Goal: Task Accomplishment & Management: Complete application form

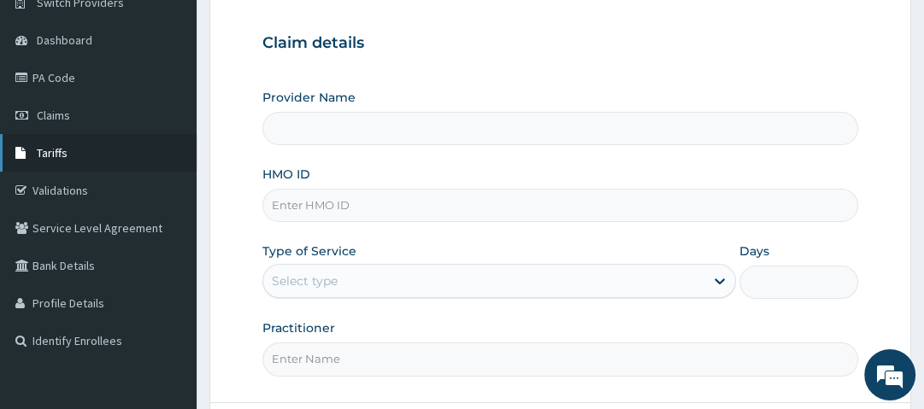
scroll to position [121, 0]
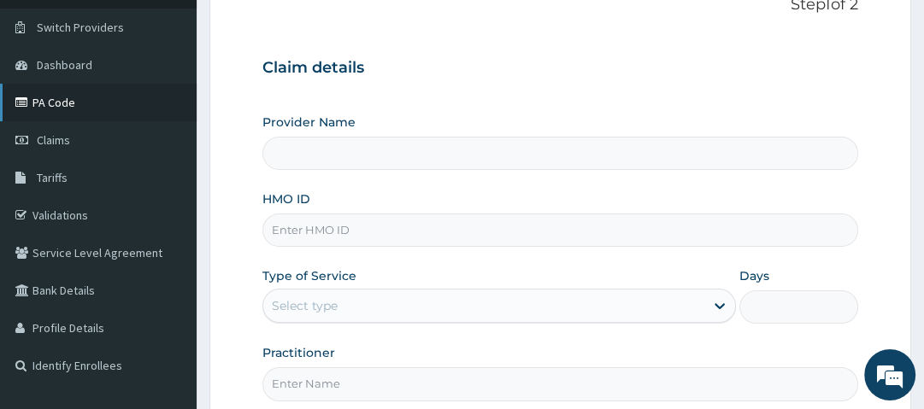
click at [140, 104] on link "PA Code" at bounding box center [98, 103] width 197 height 38
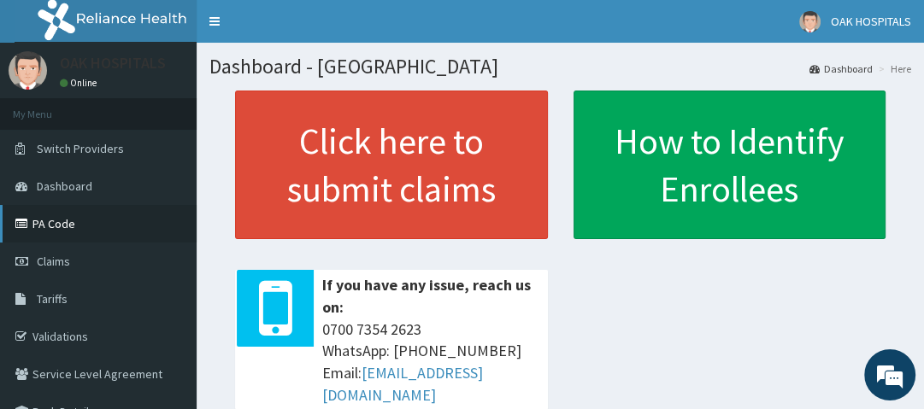
click at [78, 212] on link "PA Code" at bounding box center [98, 224] width 197 height 38
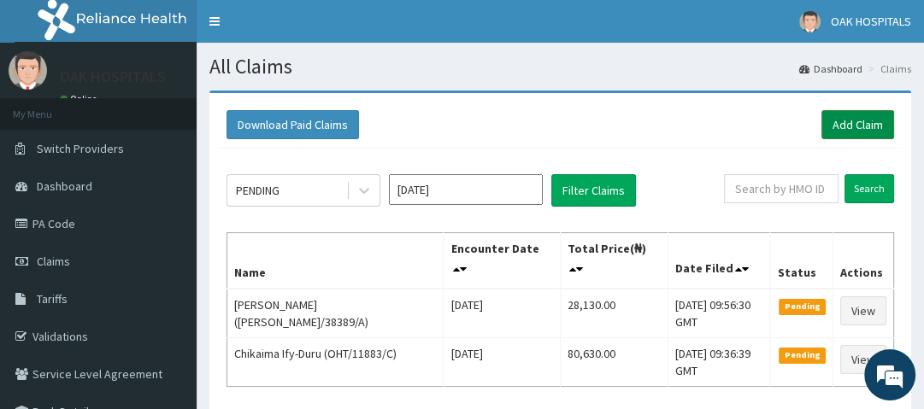
click at [875, 131] on link "Add Claim" at bounding box center [857, 124] width 73 height 29
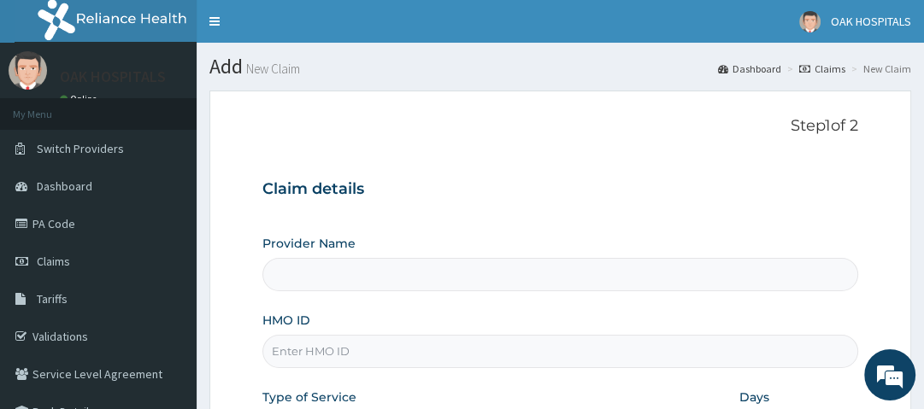
type input "Oak Hospitals"
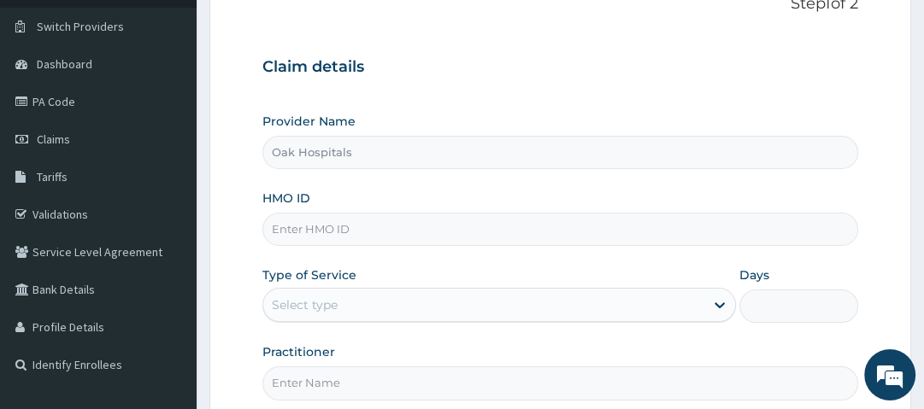
scroll to position [137, 0]
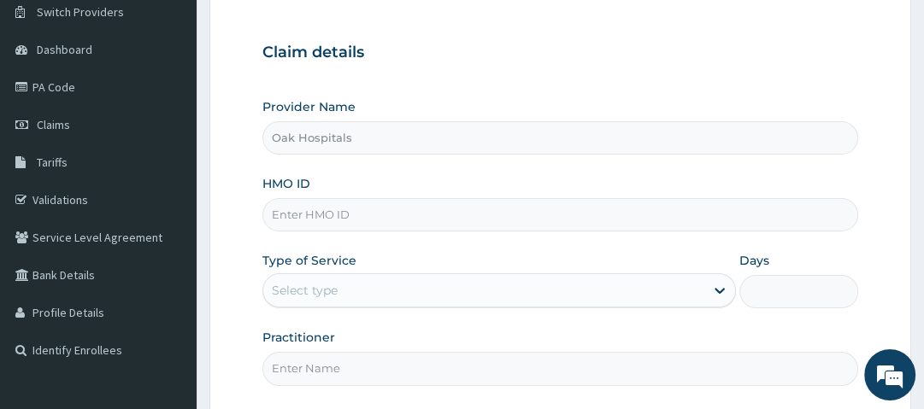
click at [379, 212] on input "HMO ID" at bounding box center [559, 214] width 595 height 33
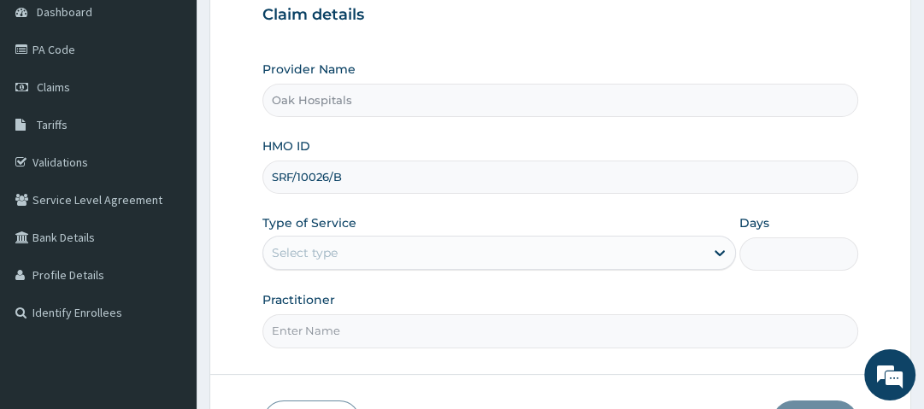
scroll to position [205, 0]
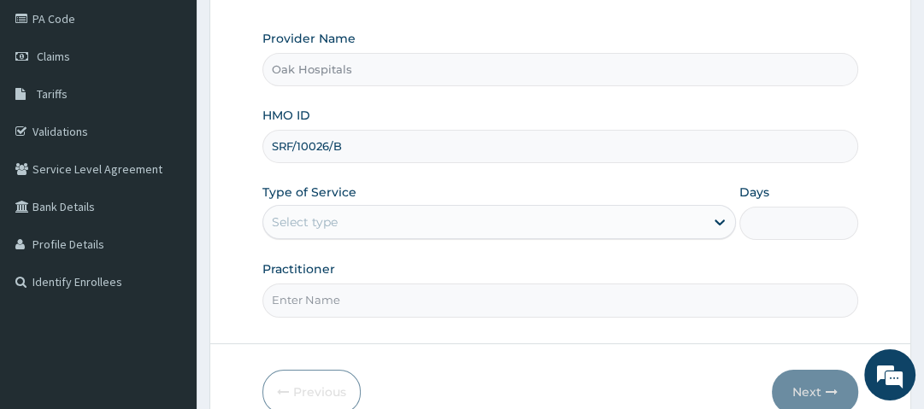
type input "SRF/10026/B"
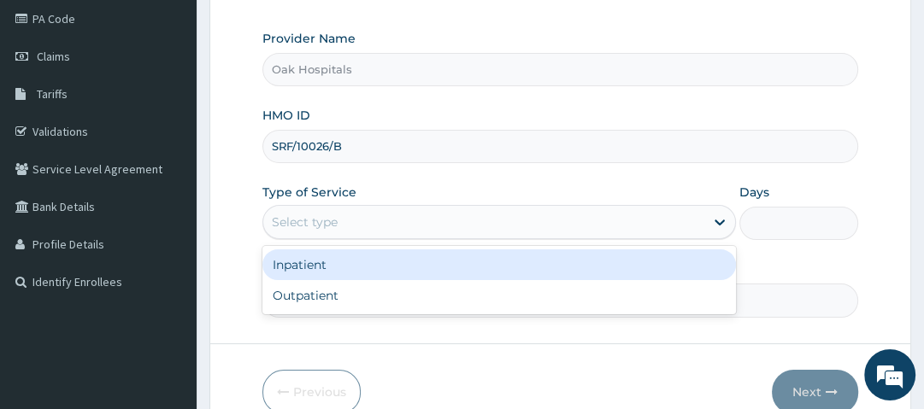
drag, startPoint x: 396, startPoint y: 216, endPoint x: 390, endPoint y: 232, distance: 17.3
click at [398, 216] on div "Select type" at bounding box center [483, 222] width 441 height 27
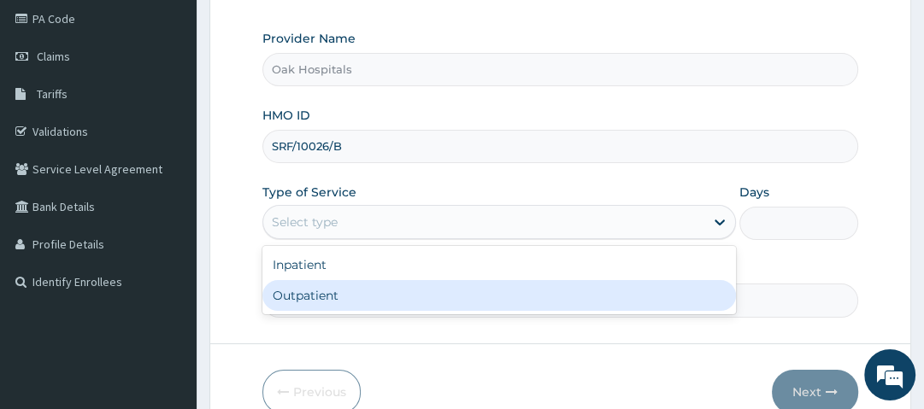
click at [332, 299] on div "Outpatient" at bounding box center [498, 295] width 473 height 31
type input "1"
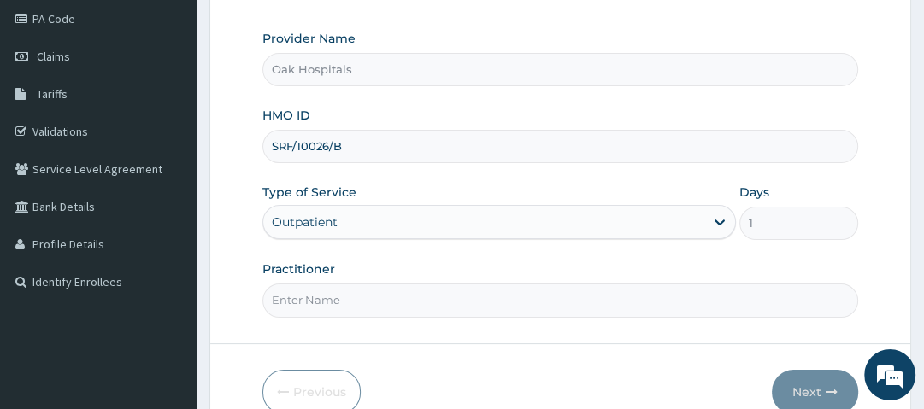
click at [332, 301] on input "Practitioner" at bounding box center [559, 300] width 595 height 33
type input "DR OJI"
click at [418, 267] on div "Practitioner DR OJI" at bounding box center [559, 289] width 595 height 56
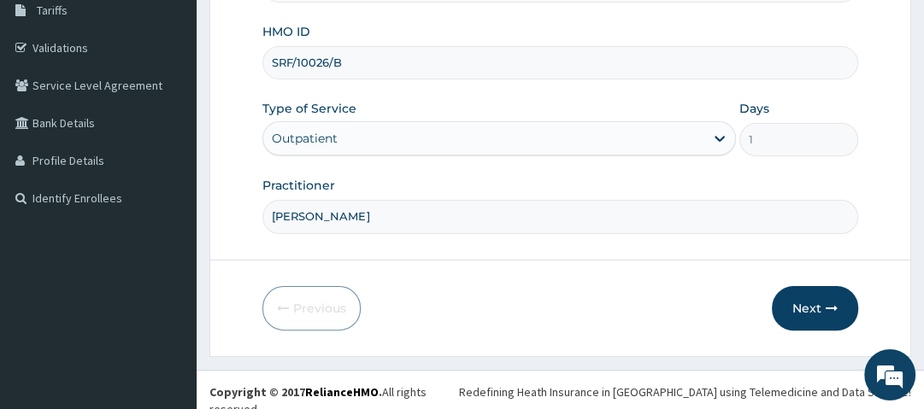
scroll to position [291, 0]
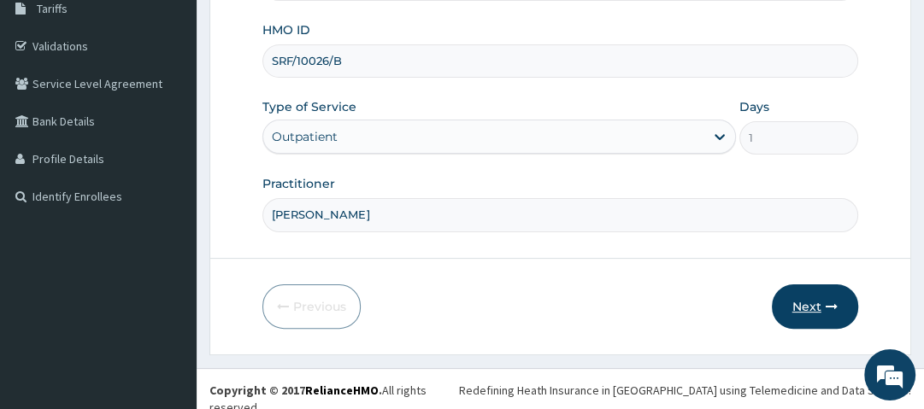
click at [827, 306] on button "Next" at bounding box center [815, 307] width 86 height 44
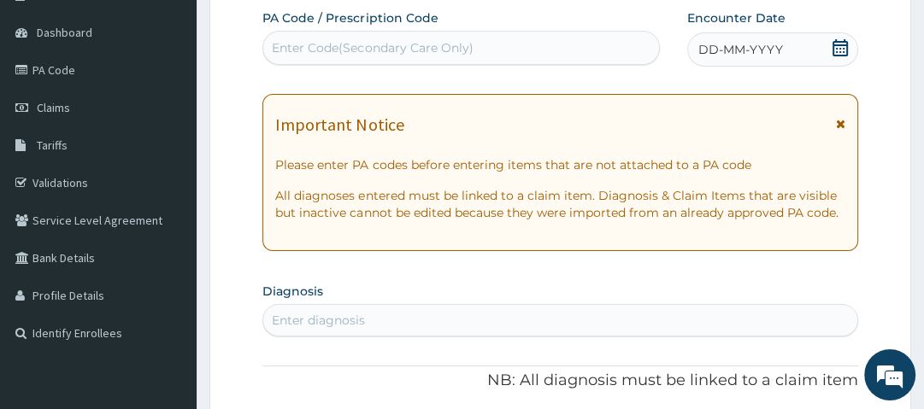
scroll to position [85, 0]
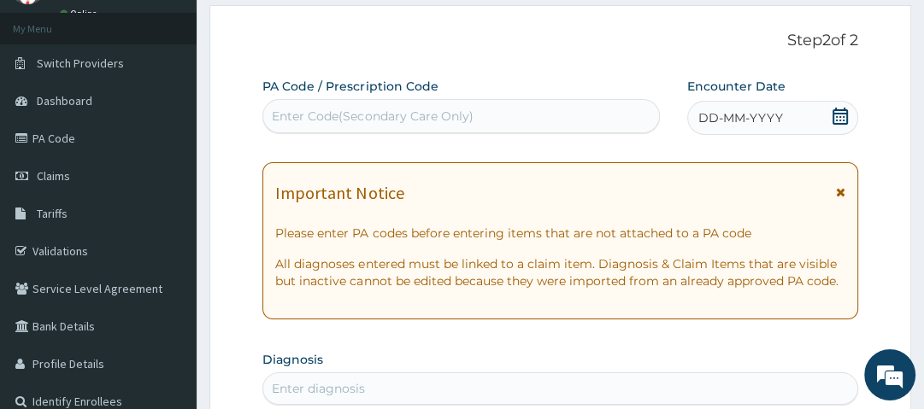
click at [838, 117] on icon at bounding box center [840, 116] width 17 height 17
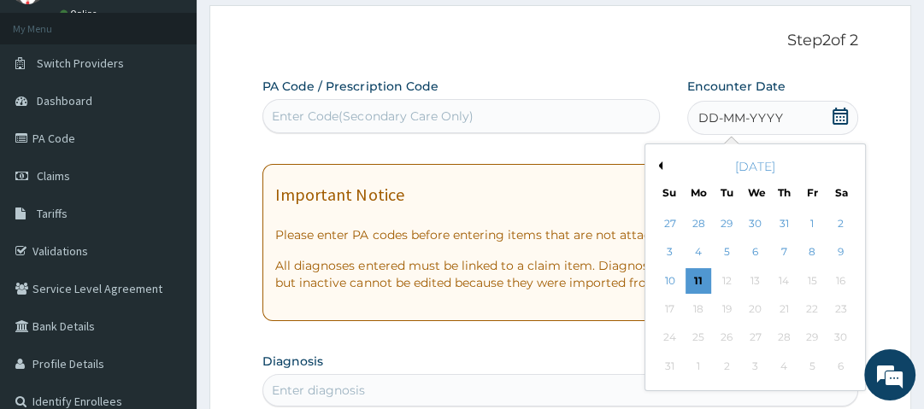
click at [814, 227] on div "1" at bounding box center [813, 224] width 26 height 26
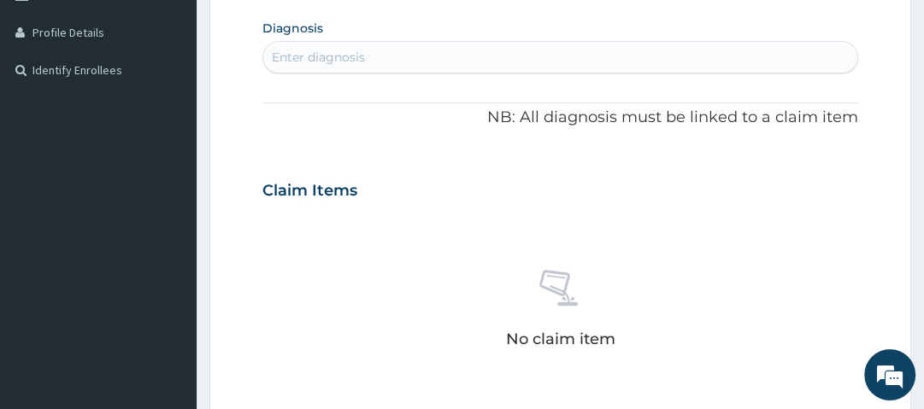
scroll to position [427, 0]
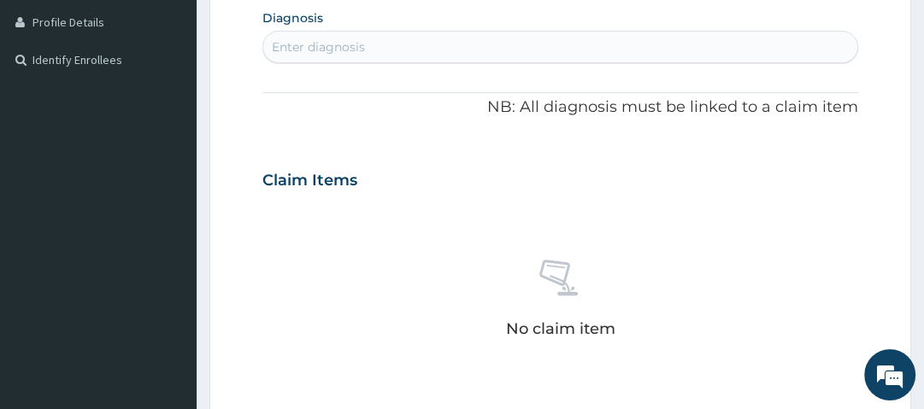
drag, startPoint x: 406, startPoint y: 46, endPoint x: 414, endPoint y: 34, distance: 14.2
click at [409, 41] on div "Enter diagnosis" at bounding box center [559, 46] width 593 height 27
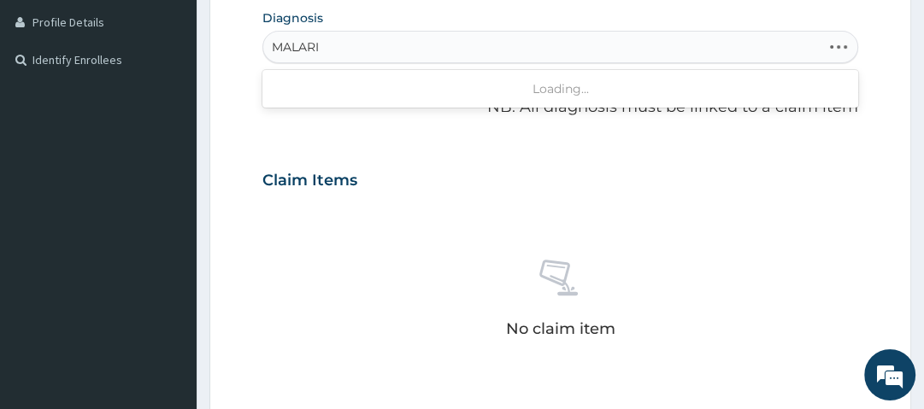
type input "MALARIA"
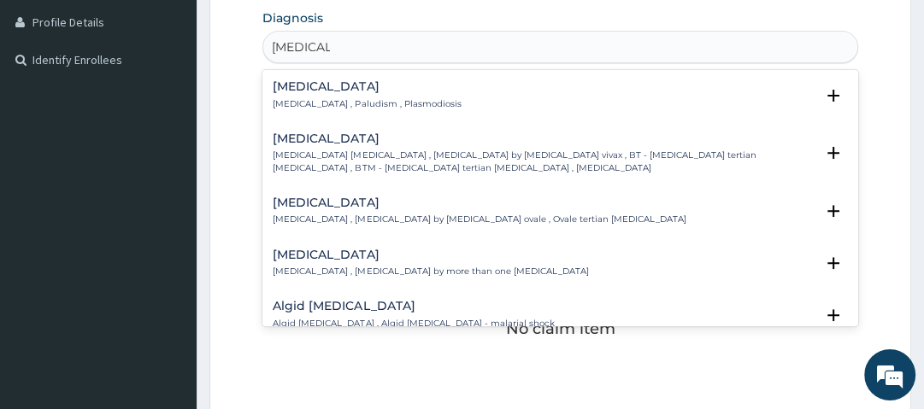
click at [307, 83] on h4 "Malaria" at bounding box center [367, 86] width 188 height 13
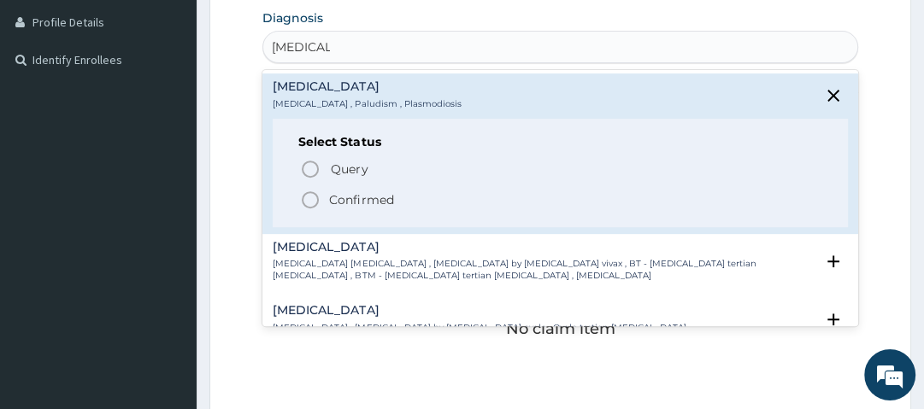
drag, startPoint x: 338, startPoint y: 202, endPoint x: 345, endPoint y: 196, distance: 9.7
click at [338, 202] on p "Confirmed" at bounding box center [361, 199] width 64 height 17
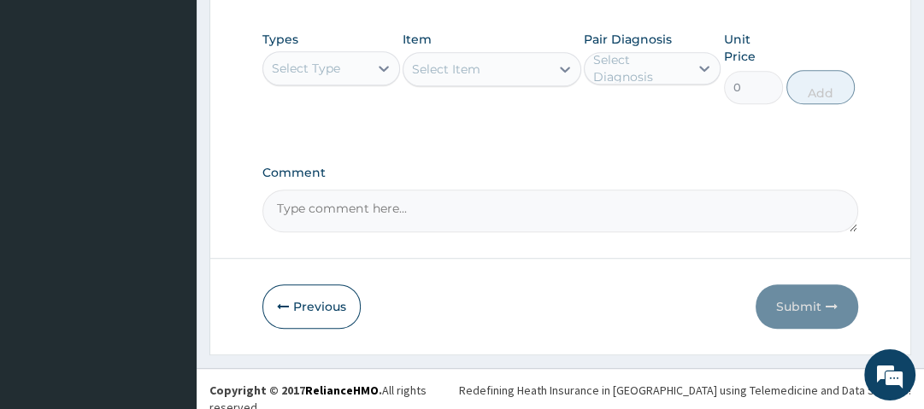
scroll to position [838, 0]
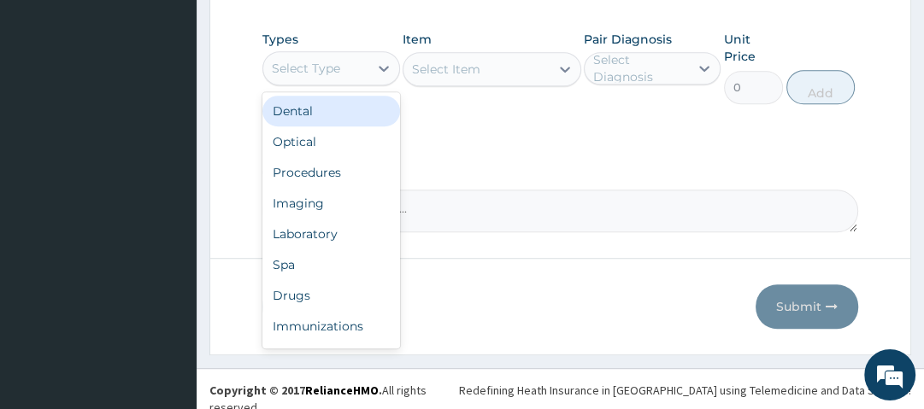
click at [352, 66] on div "Select Type" at bounding box center [315, 68] width 104 height 27
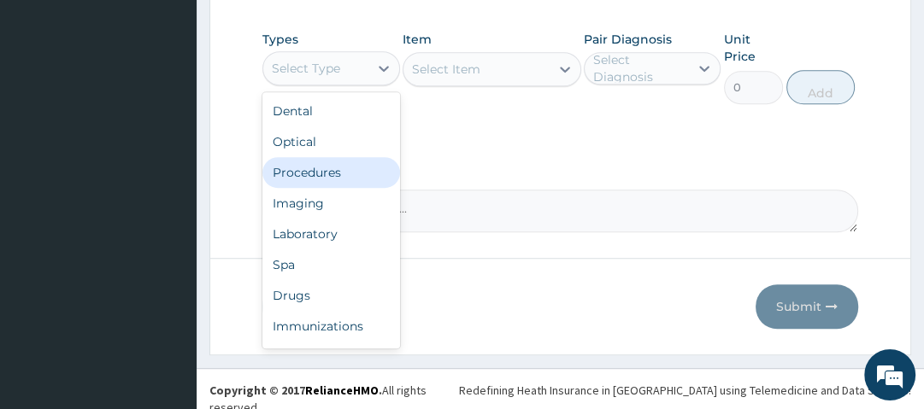
drag, startPoint x: 324, startPoint y: 162, endPoint x: 356, endPoint y: 146, distance: 35.5
click at [338, 157] on div "Procedures" at bounding box center [330, 172] width 137 height 31
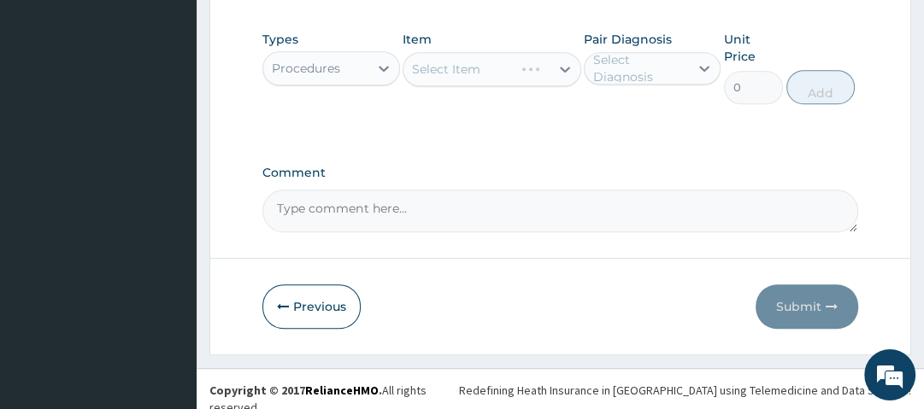
click at [465, 62] on div "Select Item" at bounding box center [492, 69] width 179 height 34
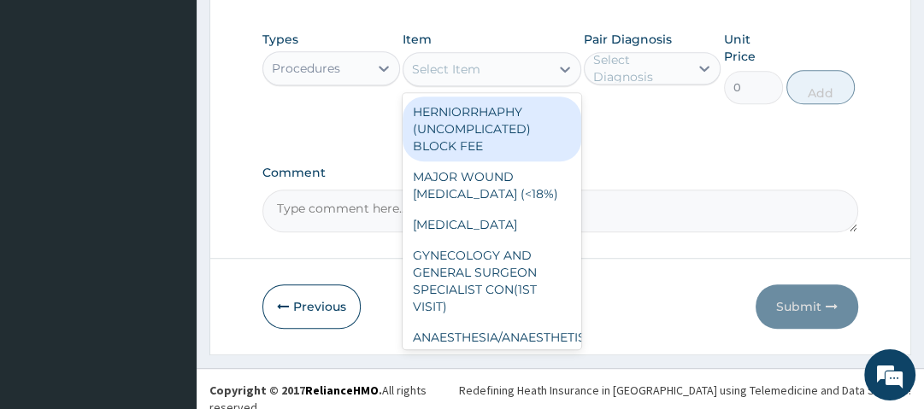
click at [472, 63] on div "Select Item" at bounding box center [446, 69] width 68 height 17
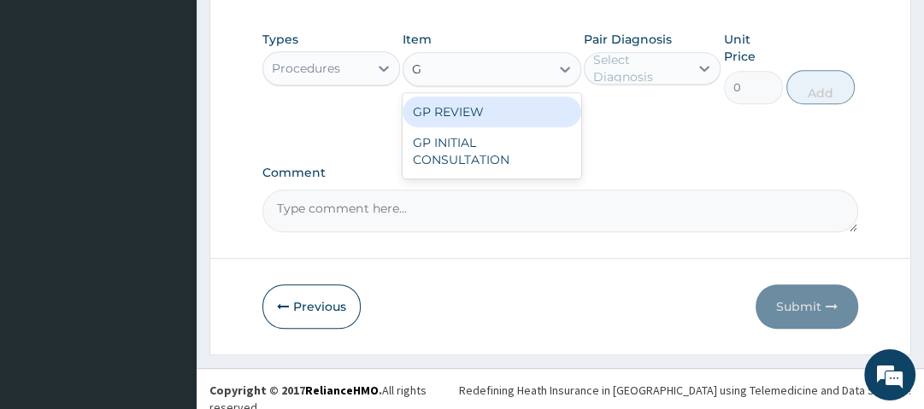
type input "GP"
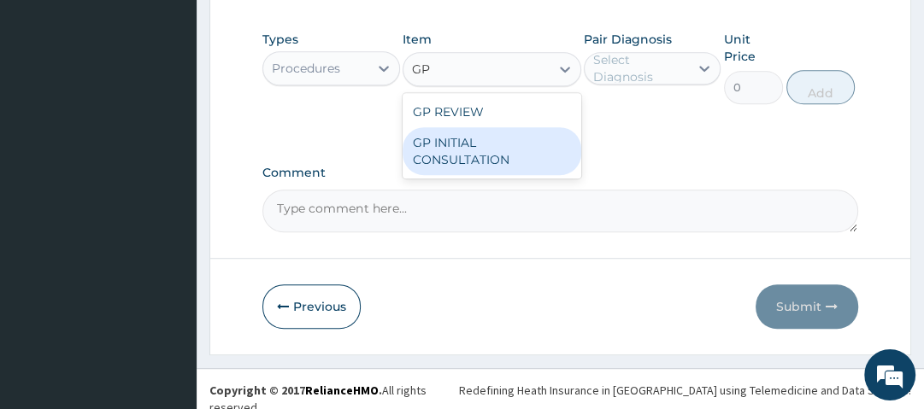
drag, startPoint x: 470, startPoint y: 150, endPoint x: 573, endPoint y: 146, distance: 102.6
click at [473, 146] on div "GP INITIAL CONSULTATION" at bounding box center [492, 151] width 179 height 48
type input "2500"
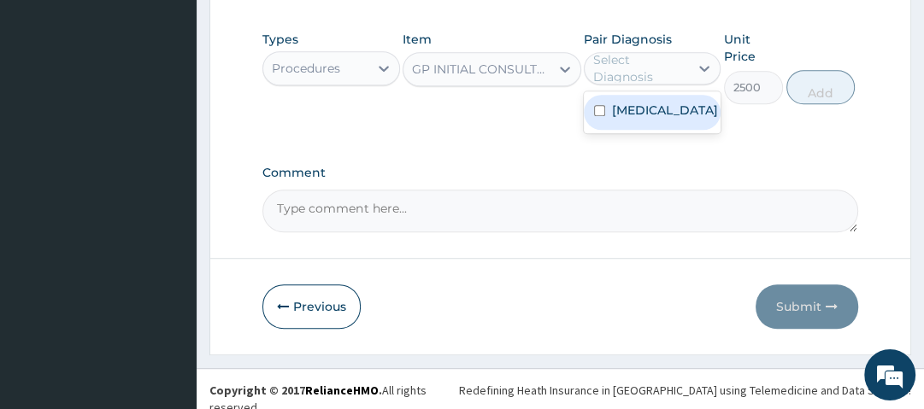
click at [678, 71] on div "Select Diagnosis" at bounding box center [640, 68] width 94 height 34
drag, startPoint x: 677, startPoint y: 107, endPoint x: 718, endPoint y: 106, distance: 41.0
click at [683, 109] on div "Malaria" at bounding box center [652, 112] width 137 height 35
checkbox input "true"
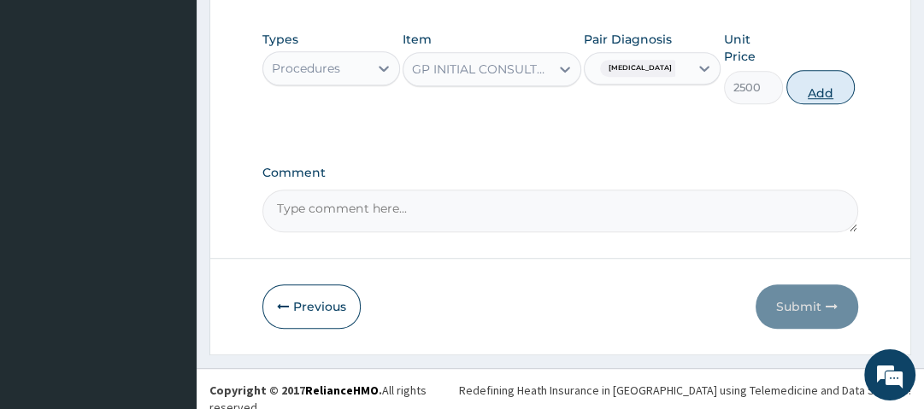
click at [820, 85] on button "Add" at bounding box center [820, 87] width 68 height 34
type input "0"
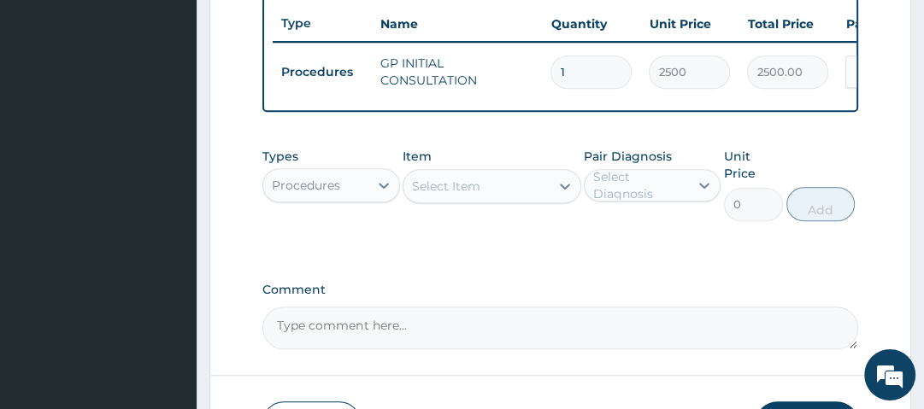
scroll to position [641, 0]
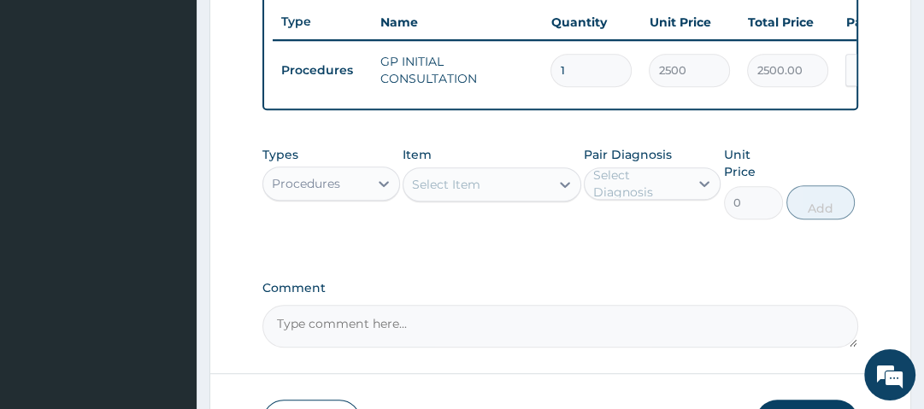
click at [342, 197] on div "Procedures" at bounding box center [315, 183] width 104 height 27
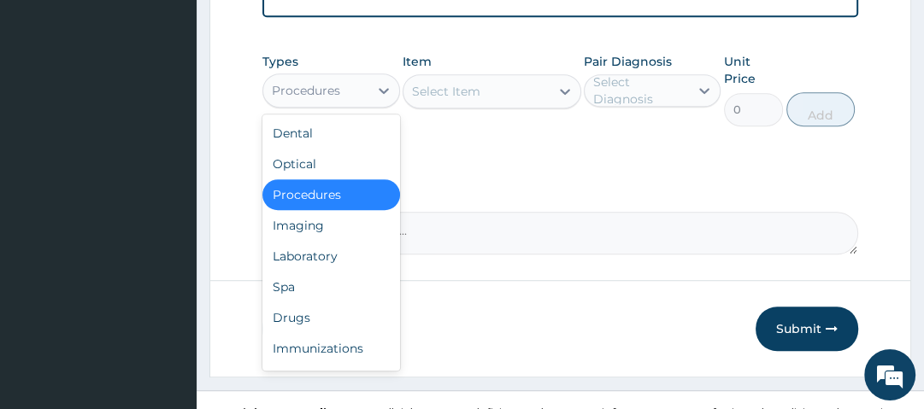
scroll to position [766, 0]
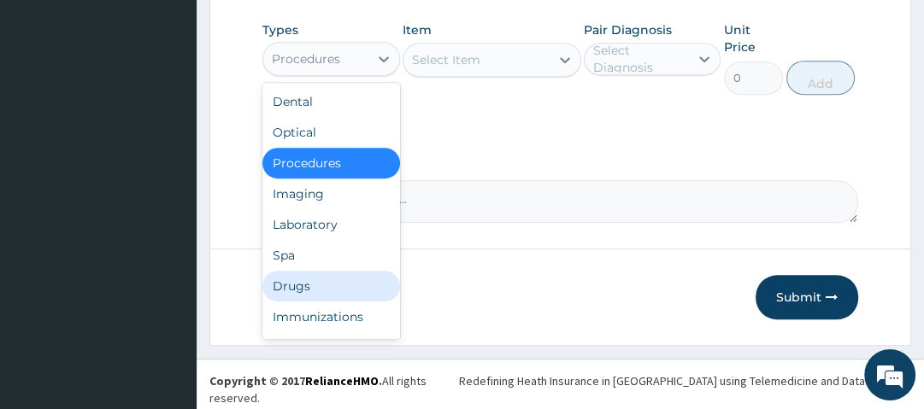
drag, startPoint x: 339, startPoint y: 287, endPoint x: 400, endPoint y: 256, distance: 68.4
click at [356, 279] on div "Drugs" at bounding box center [330, 286] width 137 height 31
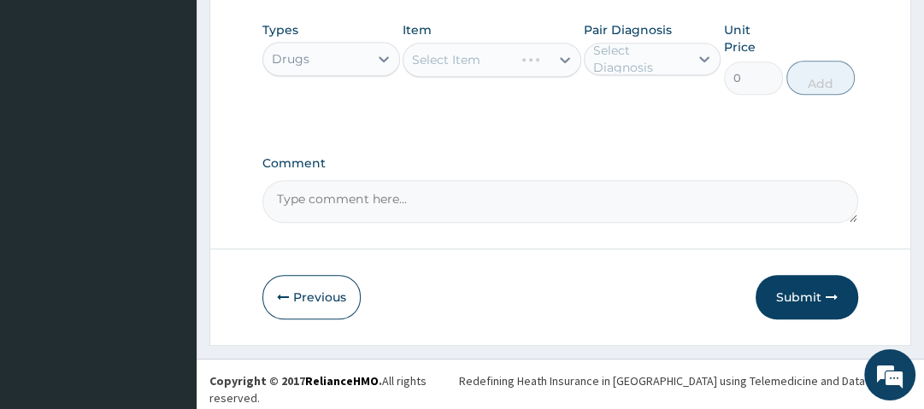
click at [509, 50] on div "Select Item" at bounding box center [492, 60] width 179 height 34
click at [526, 65] on div "Select Item" at bounding box center [476, 59] width 146 height 27
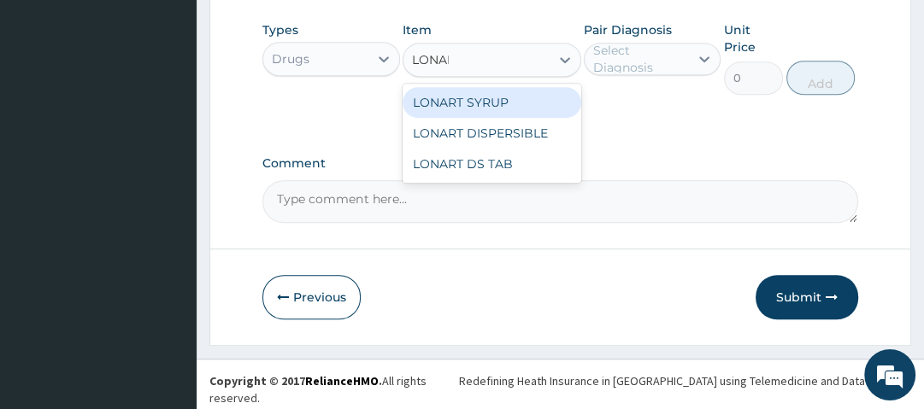
type input "LONART"
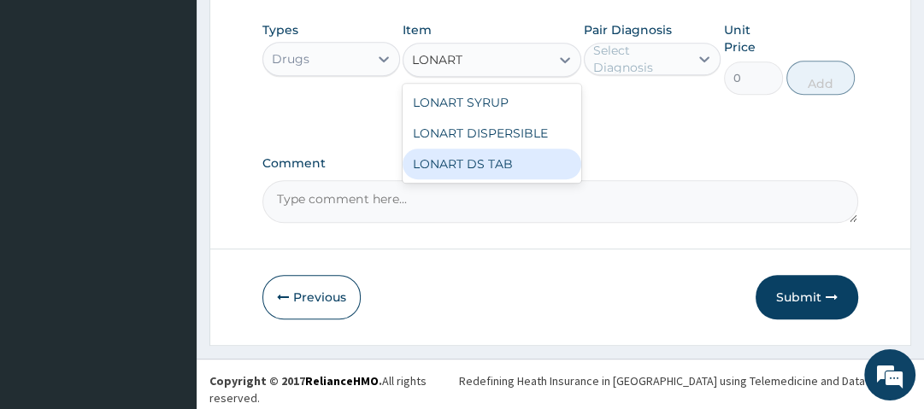
drag, startPoint x: 478, startPoint y: 179, endPoint x: 484, endPoint y: 172, distance: 9.7
click at [481, 177] on div "LONART DS TAB" at bounding box center [492, 164] width 179 height 31
type input "1400"
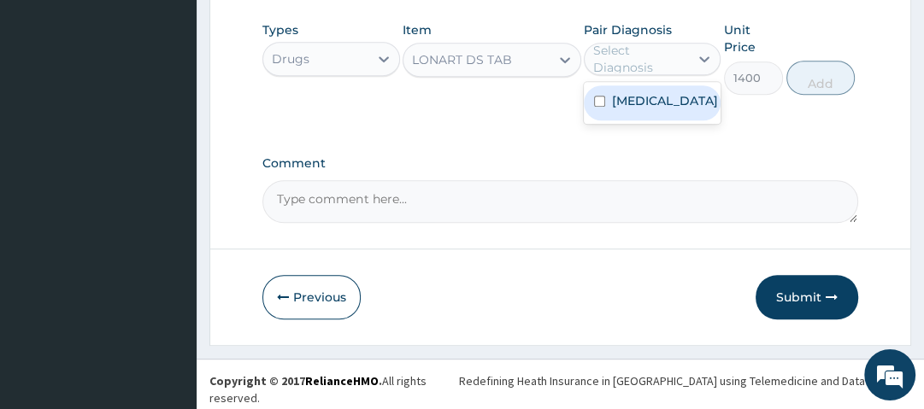
click at [673, 62] on div "Select Diagnosis" at bounding box center [640, 59] width 94 height 34
drag, startPoint x: 690, startPoint y: 100, endPoint x: 707, endPoint y: 91, distance: 19.5
click at [691, 100] on div "Malaria" at bounding box center [652, 102] width 137 height 35
checkbox input "true"
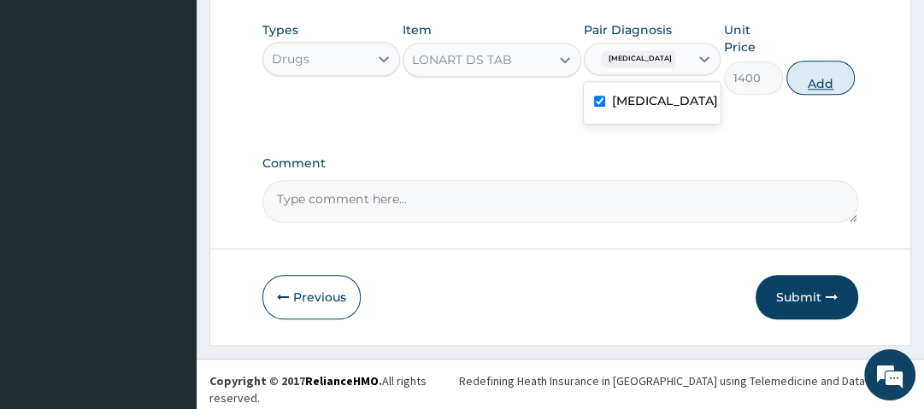
click at [817, 82] on button "Add" at bounding box center [820, 78] width 68 height 34
type input "0"
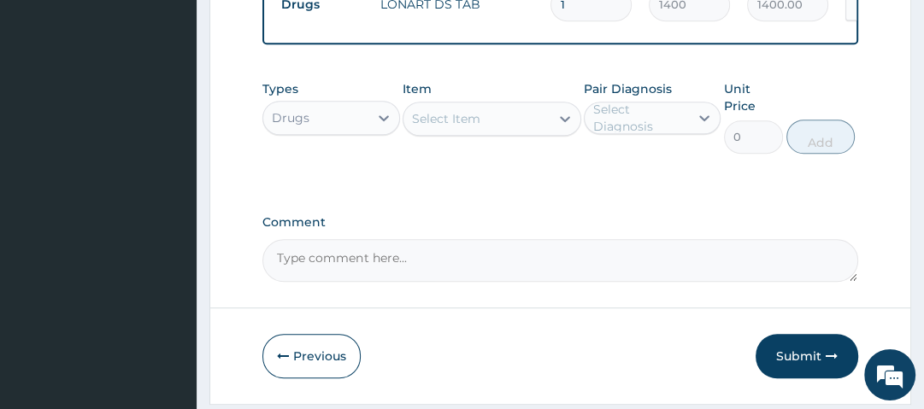
scroll to position [752, 0]
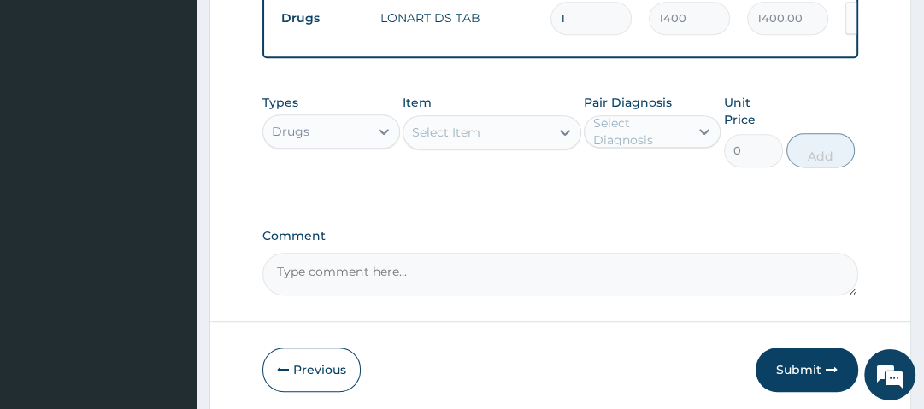
click at [472, 138] on div "Select Item" at bounding box center [446, 132] width 68 height 17
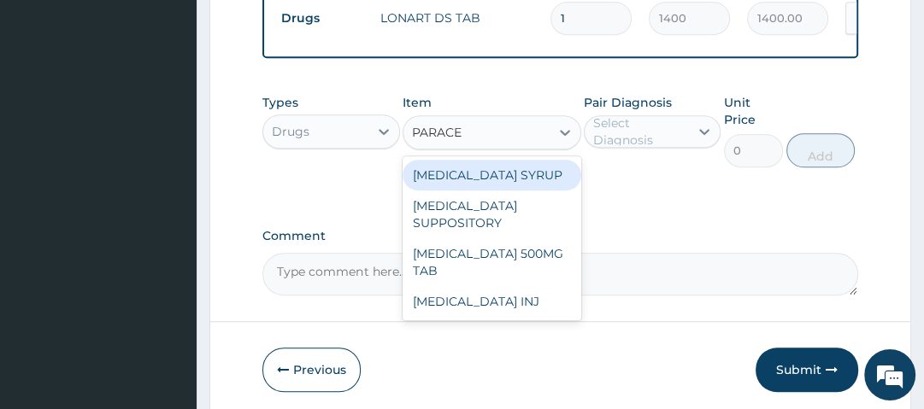
type input "PARACET"
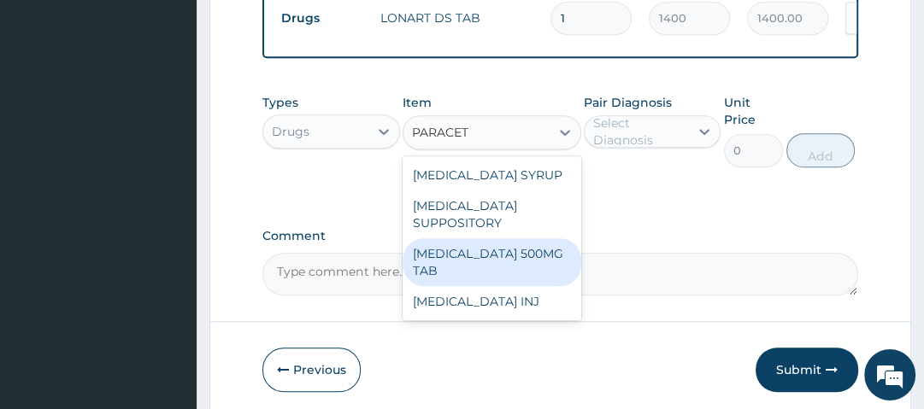
click at [524, 286] on div "PARACETAMOL 500MG TAB" at bounding box center [492, 262] width 179 height 48
type input "14"
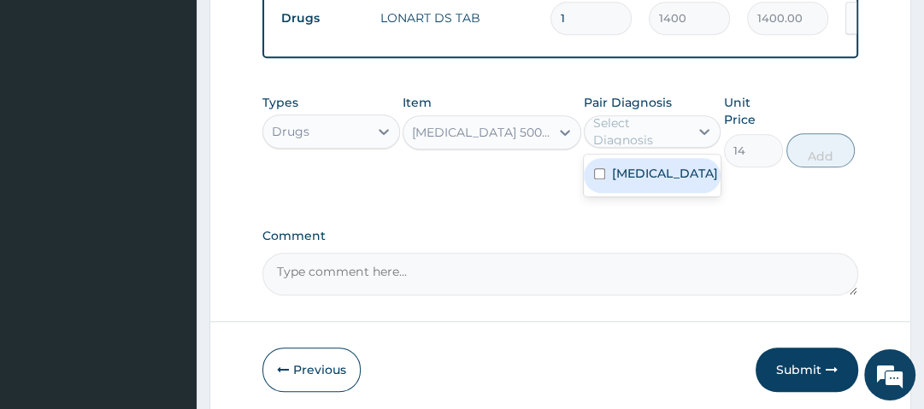
click at [628, 141] on div "Select Diagnosis" at bounding box center [640, 132] width 94 height 34
drag, startPoint x: 649, startPoint y: 181, endPoint x: 663, endPoint y: 153, distance: 31.7
click at [653, 162] on div "Malaria" at bounding box center [652, 176] width 137 height 42
click at [677, 191] on div "Malaria" at bounding box center [652, 175] width 137 height 35
checkbox input "true"
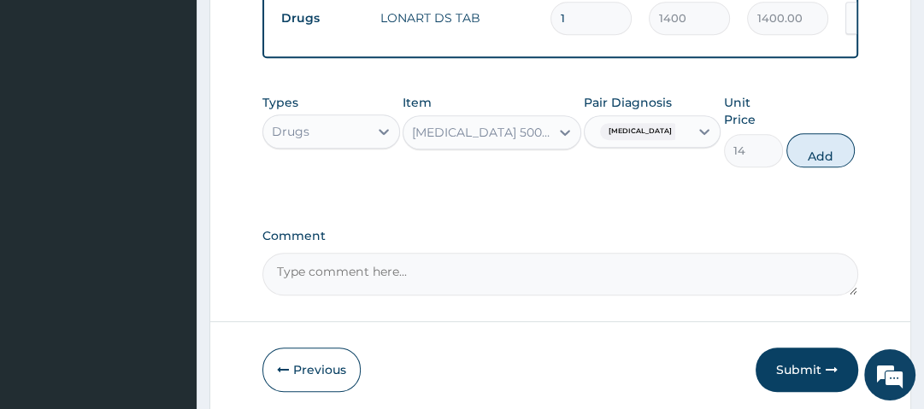
click at [836, 158] on button "Add" at bounding box center [820, 150] width 68 height 34
type input "0"
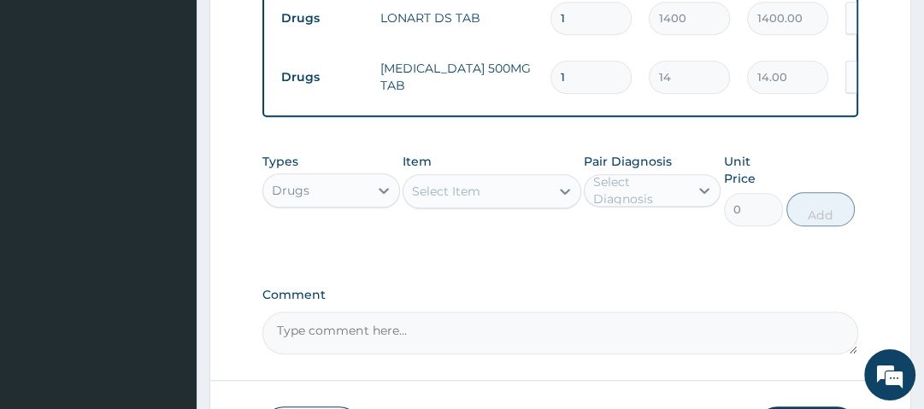
type input "18"
type input "252.00"
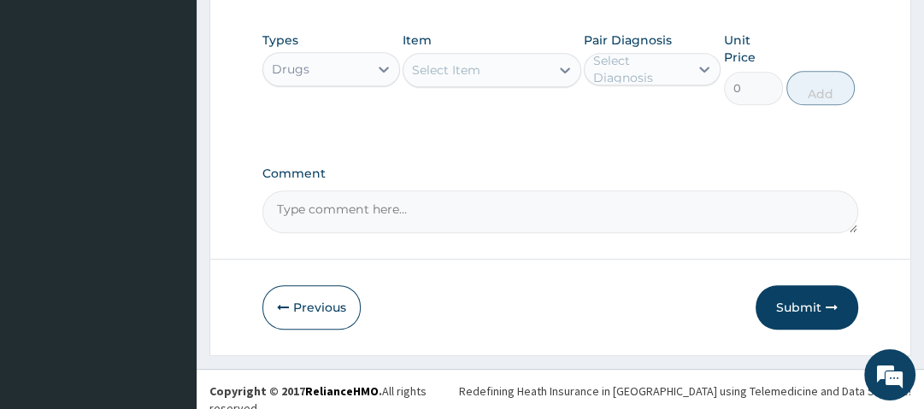
scroll to position [884, 0]
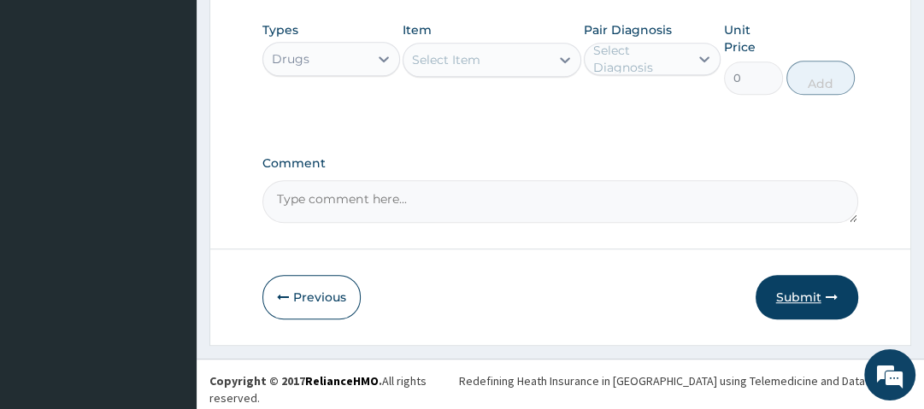
type input "18"
click at [784, 287] on button "Submit" at bounding box center [807, 297] width 103 height 44
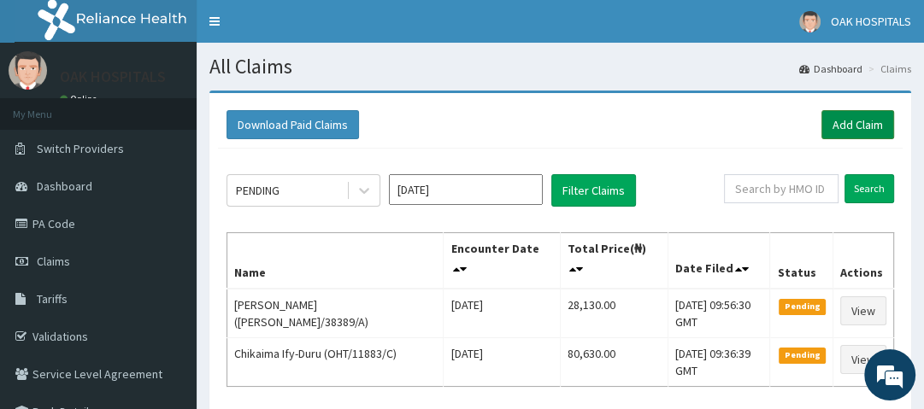
click at [882, 119] on link "Add Claim" at bounding box center [857, 124] width 73 height 29
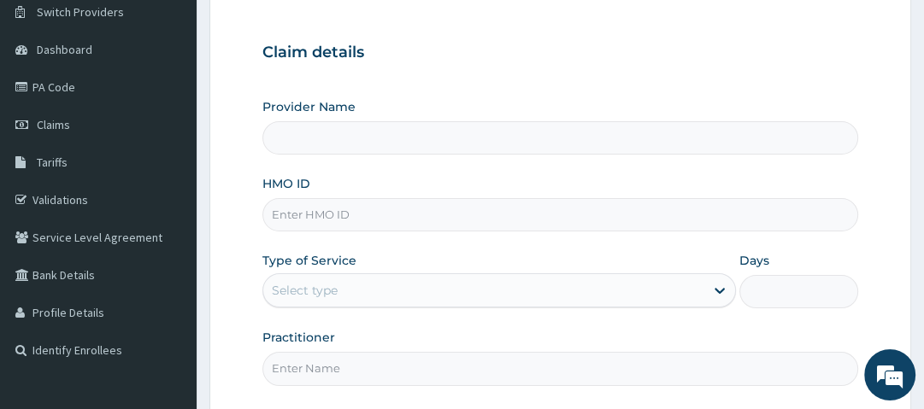
scroll to position [205, 0]
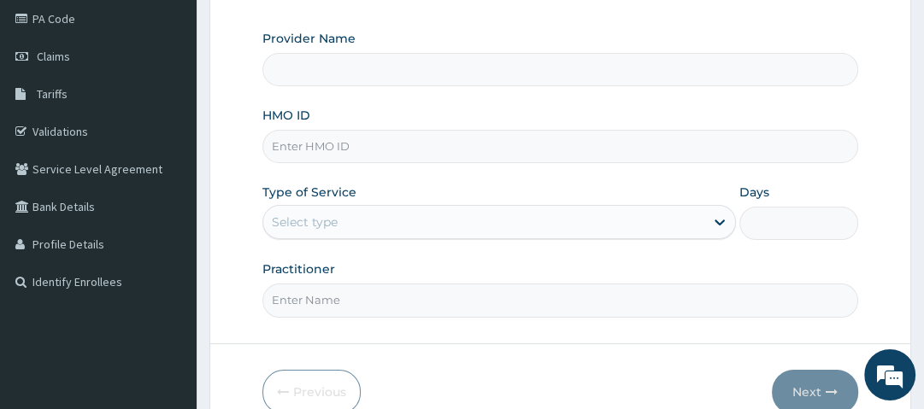
type input "Oak Hospitals"
click at [469, 150] on input "HMO ID" at bounding box center [559, 146] width 595 height 33
type input "IFS/10132/C"
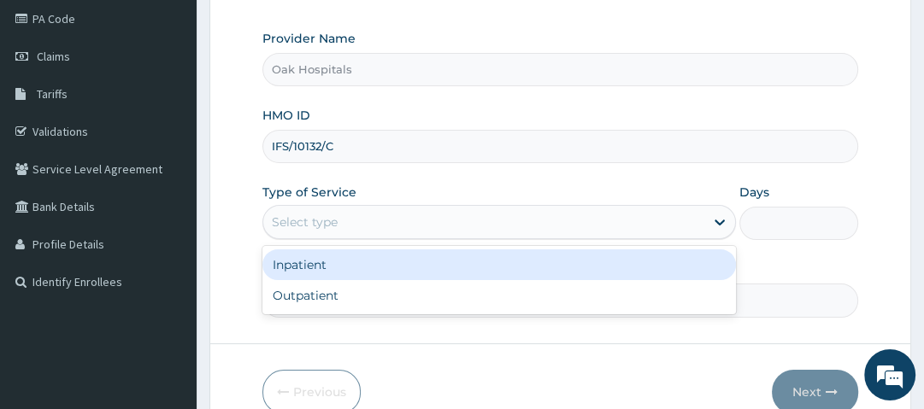
click at [485, 226] on div "Select type" at bounding box center [483, 222] width 441 height 27
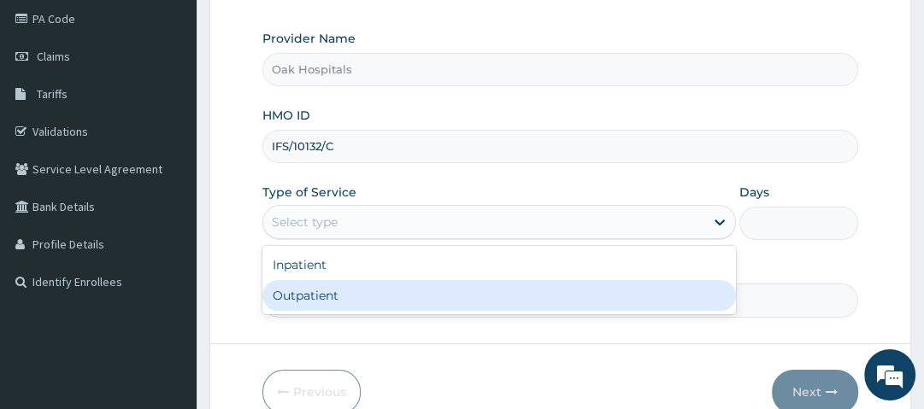
click at [439, 299] on div "Outpatient" at bounding box center [498, 295] width 473 height 31
type input "1"
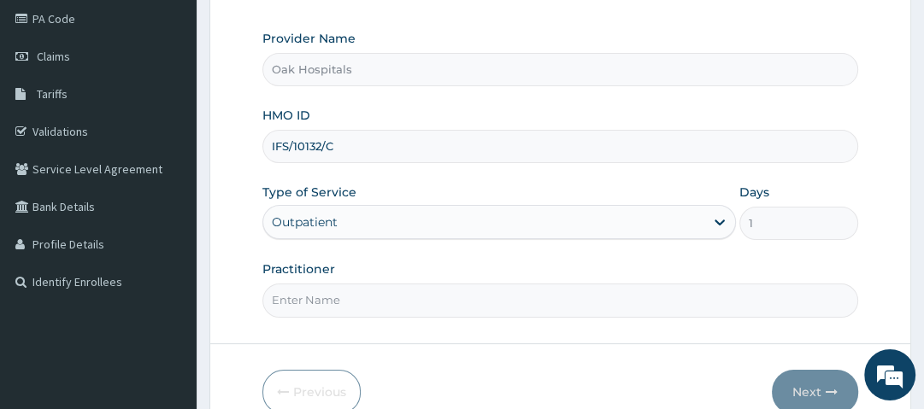
click at [434, 304] on input "Practitioner" at bounding box center [559, 300] width 595 height 33
type input "DR OJI"
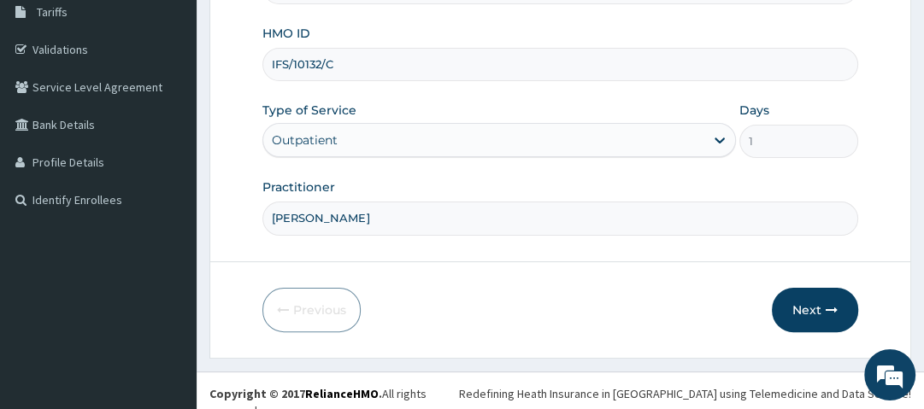
scroll to position [291, 0]
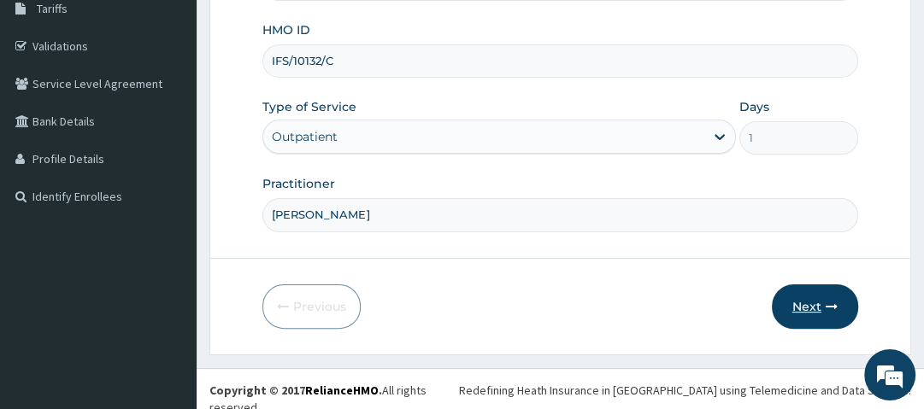
click at [824, 297] on button "Next" at bounding box center [815, 307] width 86 height 44
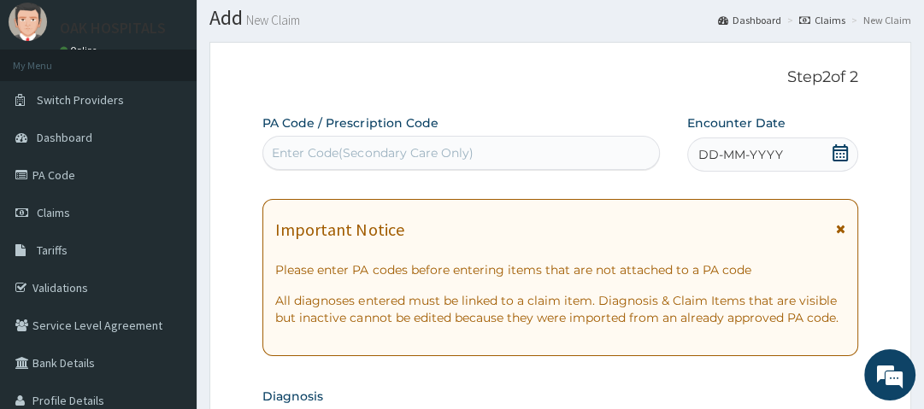
scroll to position [17, 0]
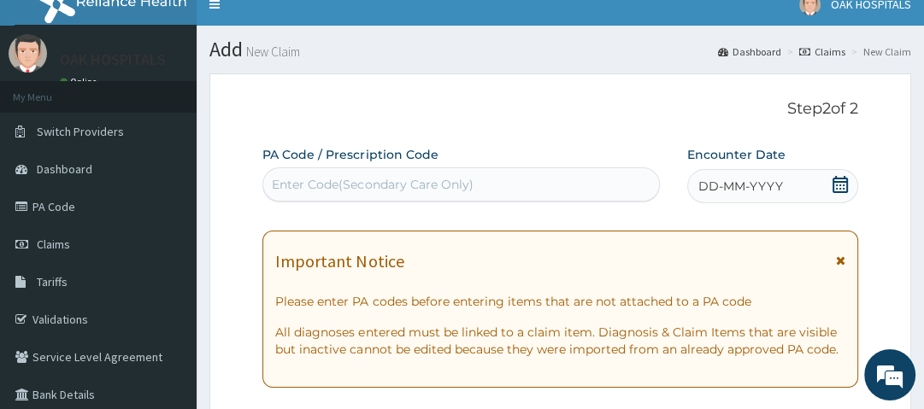
drag, startPoint x: 450, startPoint y: 188, endPoint x: 456, endPoint y: 180, distance: 9.7
click at [456, 182] on div "Enter Code(Secondary Care Only)" at bounding box center [372, 184] width 201 height 17
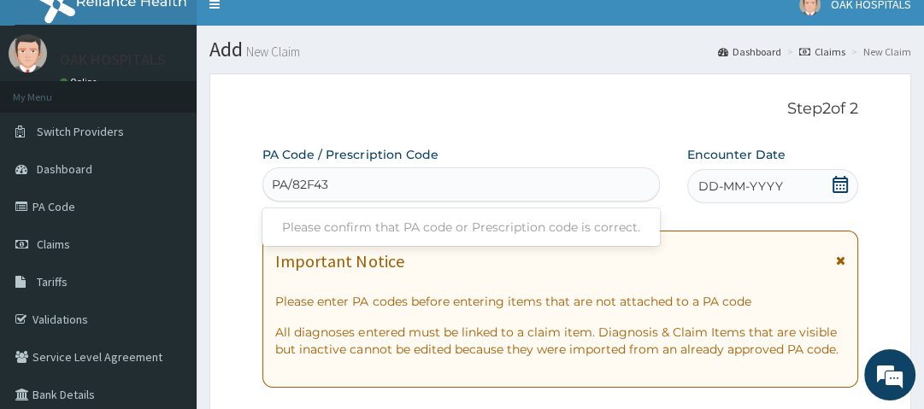
type input "PA/82F43A"
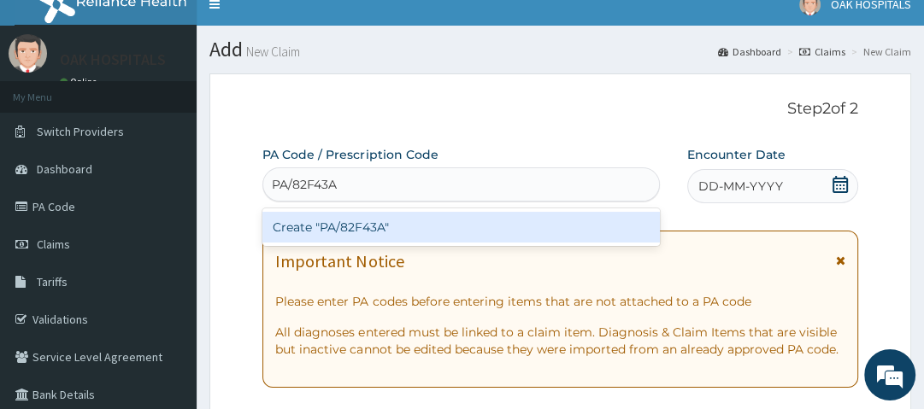
click at [441, 224] on div "Create "PA/82F43A"" at bounding box center [460, 227] width 397 height 31
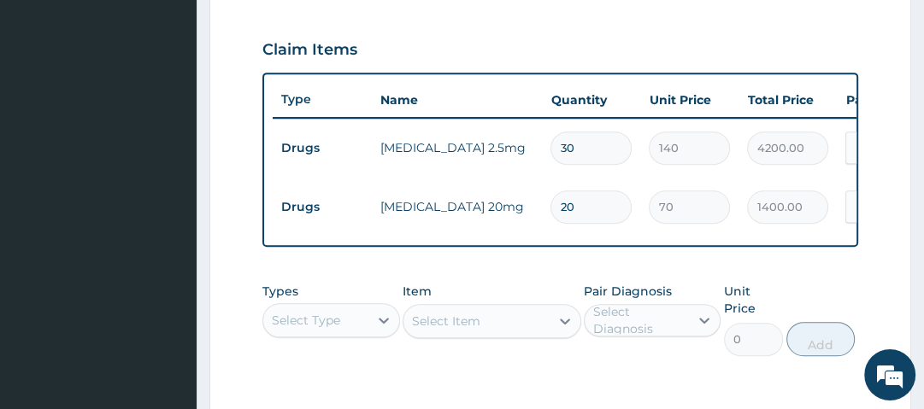
scroll to position [632, 0]
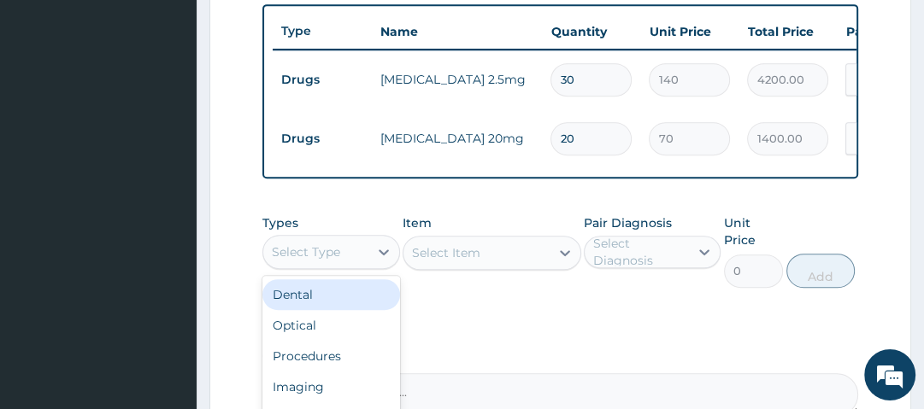
click at [354, 253] on div "Select Type" at bounding box center [315, 251] width 104 height 27
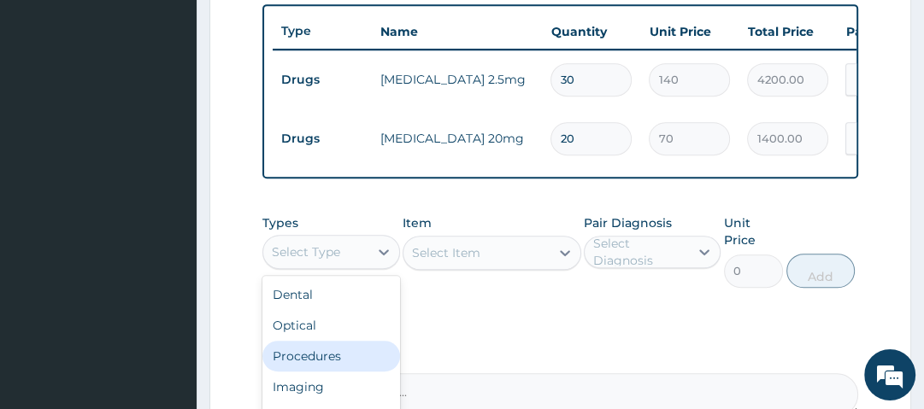
drag, startPoint x: 338, startPoint y: 366, endPoint x: 355, endPoint y: 350, distance: 22.4
click at [345, 356] on div "Procedures" at bounding box center [330, 356] width 137 height 31
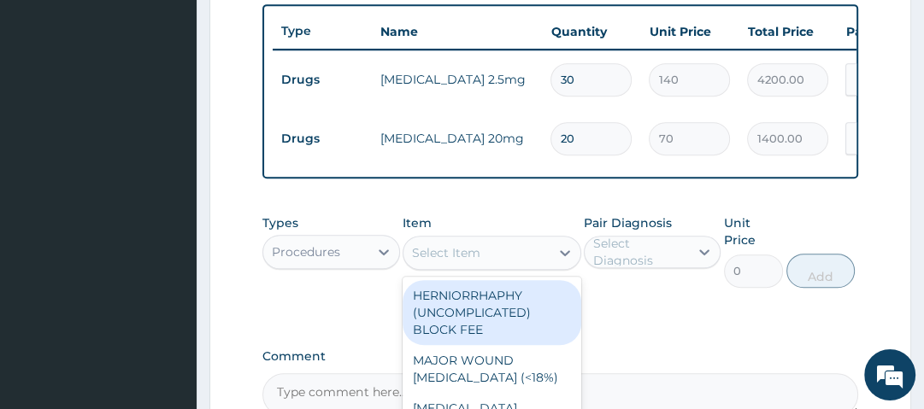
click at [491, 261] on div "Select Item" at bounding box center [476, 252] width 146 height 27
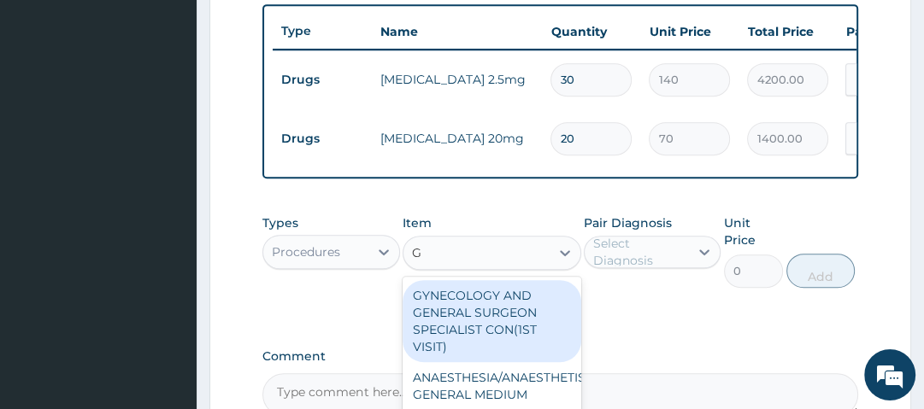
type input "GP"
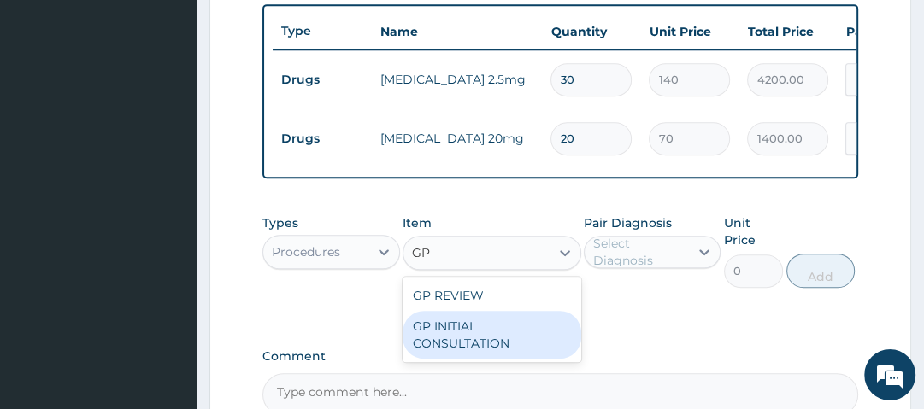
drag, startPoint x: 468, startPoint y: 340, endPoint x: 480, endPoint y: 338, distance: 12.2
click at [471, 339] on div "GP INITIAL CONSULTATION" at bounding box center [492, 335] width 179 height 48
type input "2500"
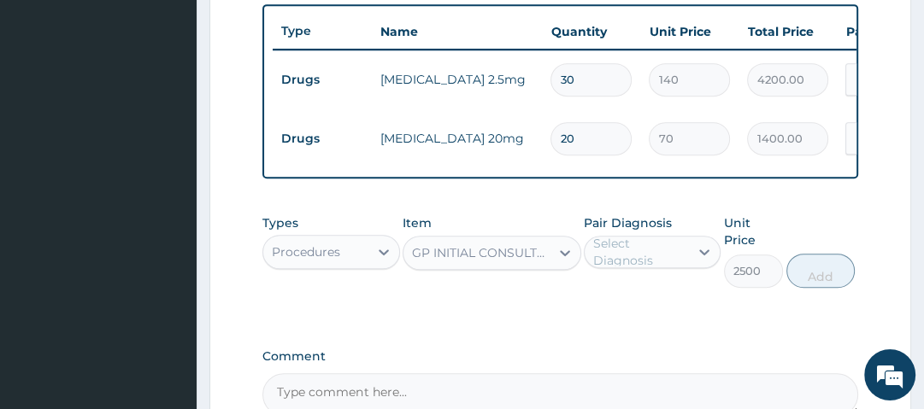
click at [612, 268] on div "Select Diagnosis" at bounding box center [640, 252] width 94 height 34
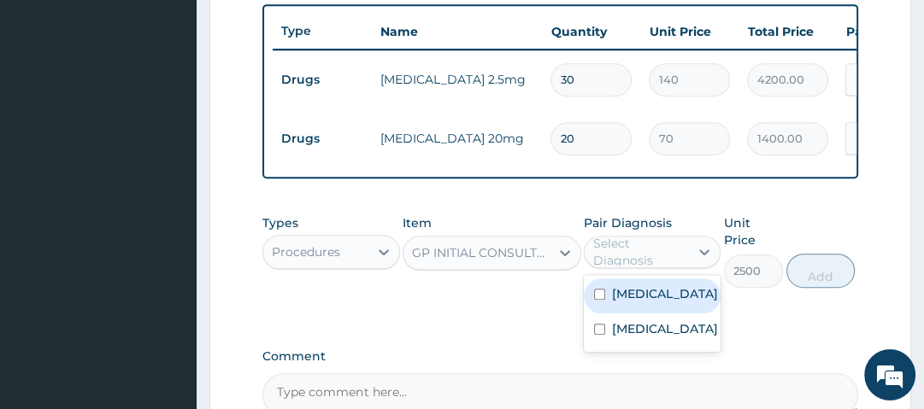
click at [632, 303] on label "Essential hypertension" at bounding box center [665, 293] width 106 height 17
checkbox input "true"
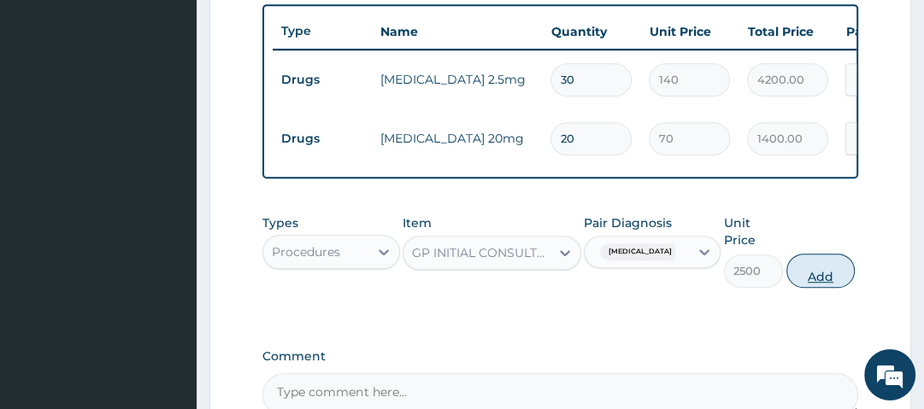
click at [823, 273] on button "Add" at bounding box center [820, 271] width 68 height 34
type input "0"
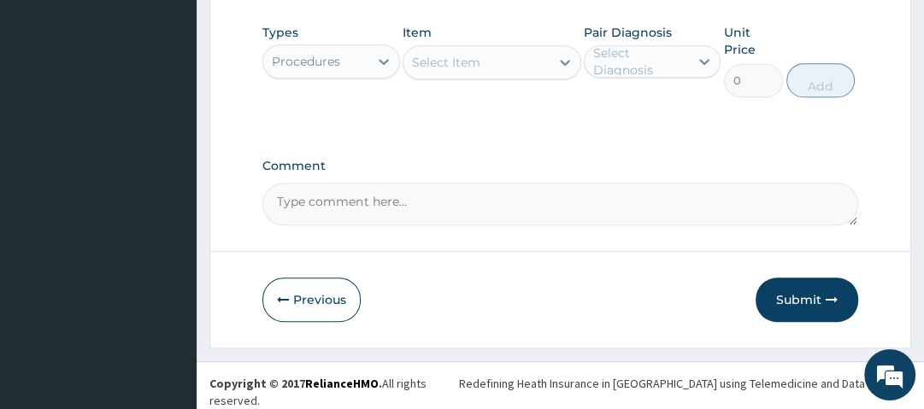
scroll to position [884, 0]
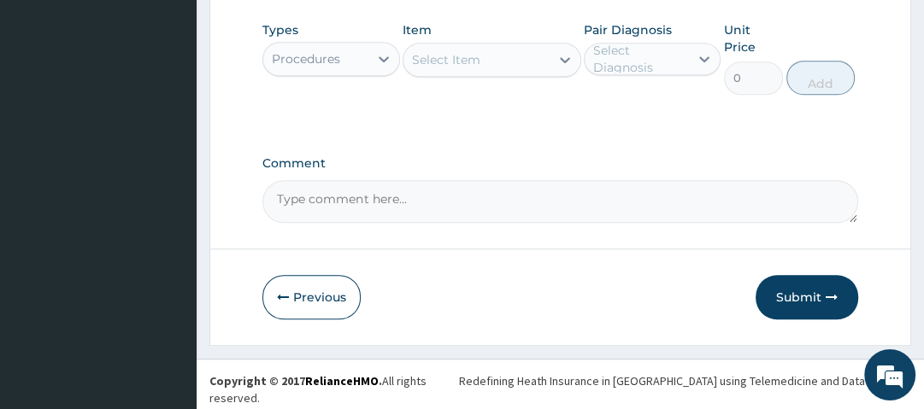
click at [817, 296] on button "Submit" at bounding box center [807, 297] width 103 height 44
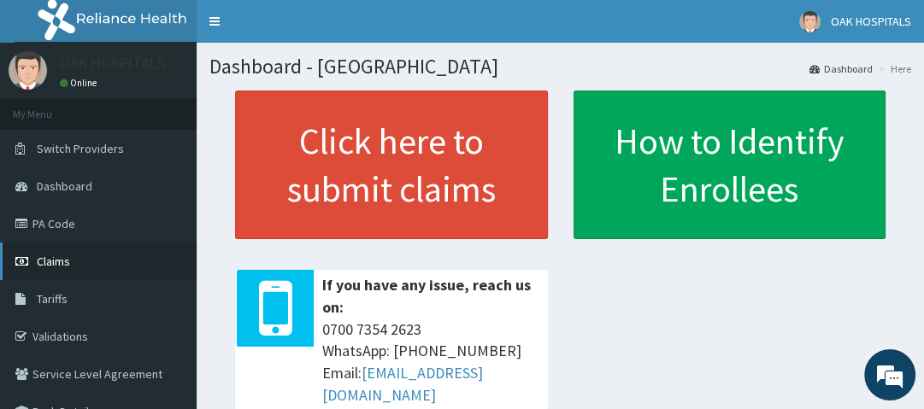
click at [79, 257] on link "Claims" at bounding box center [98, 262] width 197 height 38
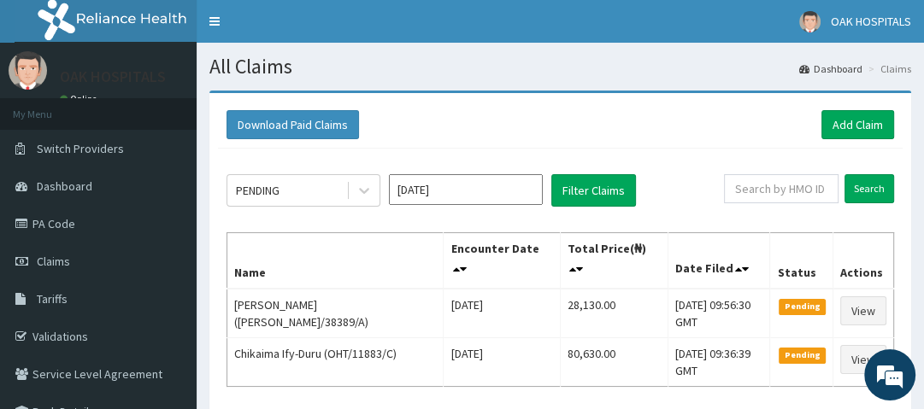
click at [87, 222] on link "PA Code" at bounding box center [98, 224] width 197 height 38
click at [880, 115] on link "Add Claim" at bounding box center [857, 124] width 73 height 29
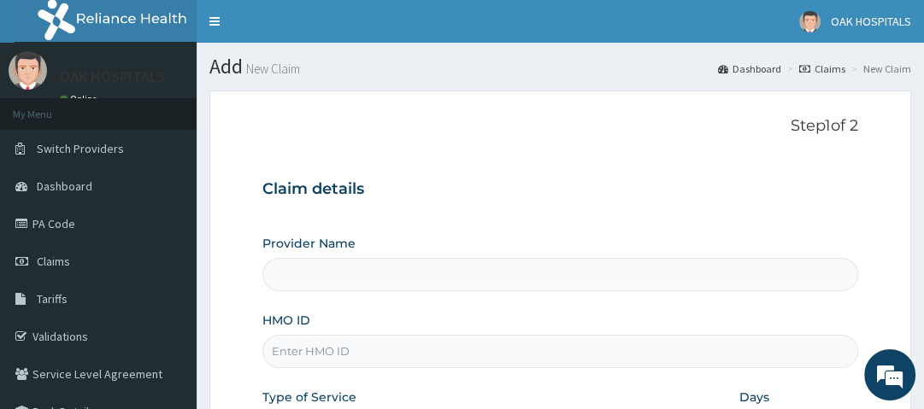
type input "Oak Hospitals"
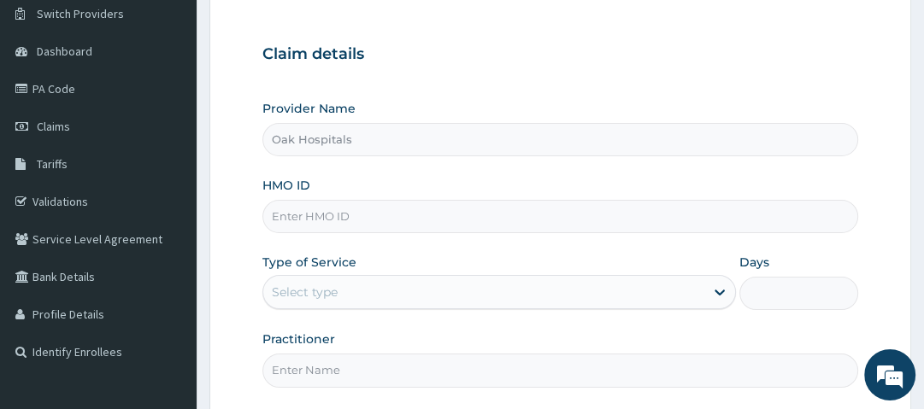
scroll to position [137, 0]
click at [407, 215] on input "HMO ID" at bounding box center [559, 214] width 595 height 33
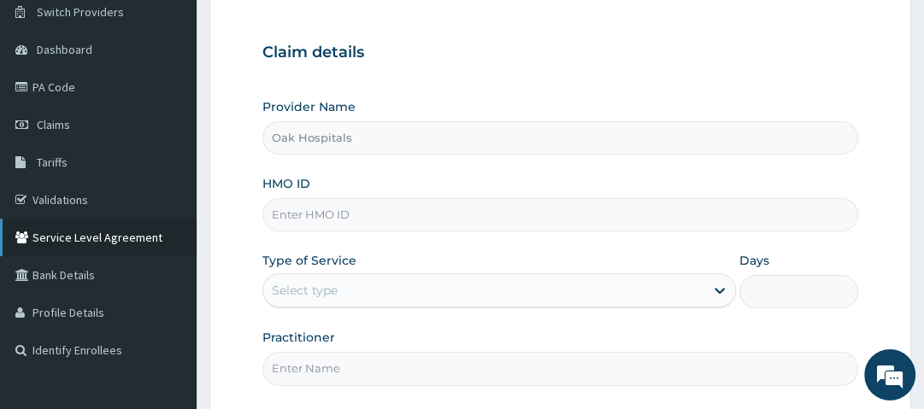
scroll to position [0, 0]
type input "PNO/10002/C"
click at [349, 289] on div "Select type" at bounding box center [483, 290] width 441 height 27
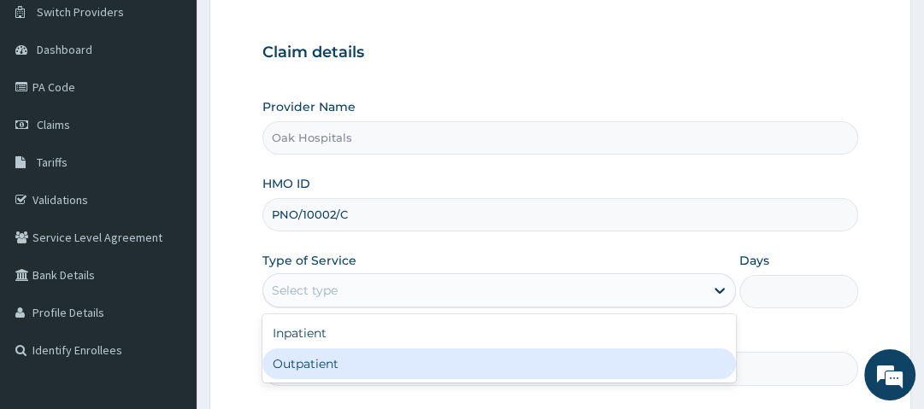
click at [339, 372] on div "Outpatient" at bounding box center [498, 364] width 473 height 31
type input "1"
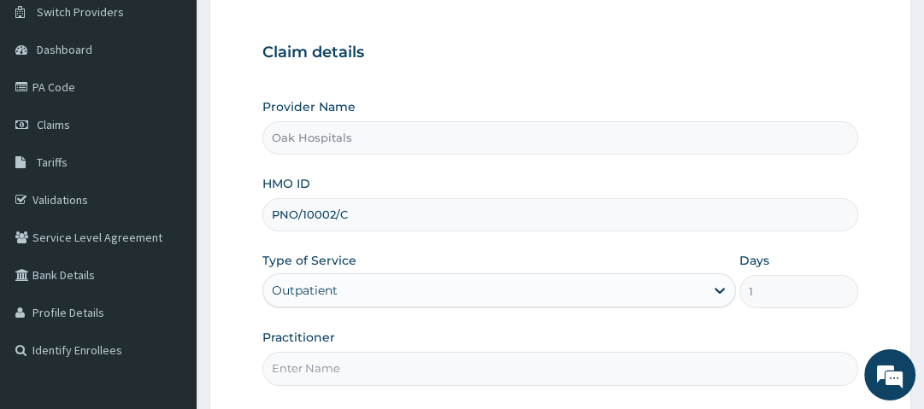
click at [343, 369] on input "Practitioner" at bounding box center [559, 368] width 595 height 33
type input "DR OJI"
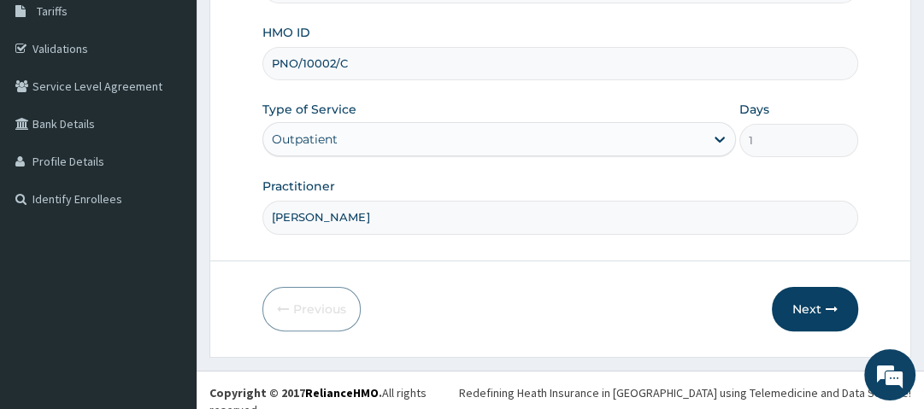
scroll to position [291, 0]
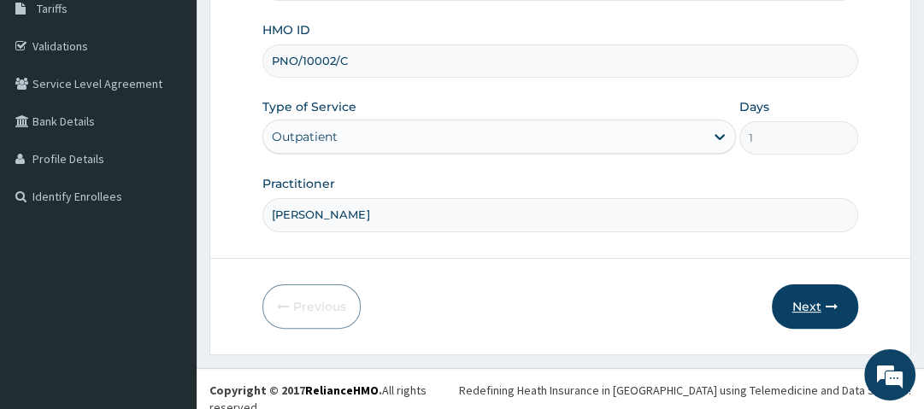
click at [831, 311] on button "Next" at bounding box center [815, 307] width 86 height 44
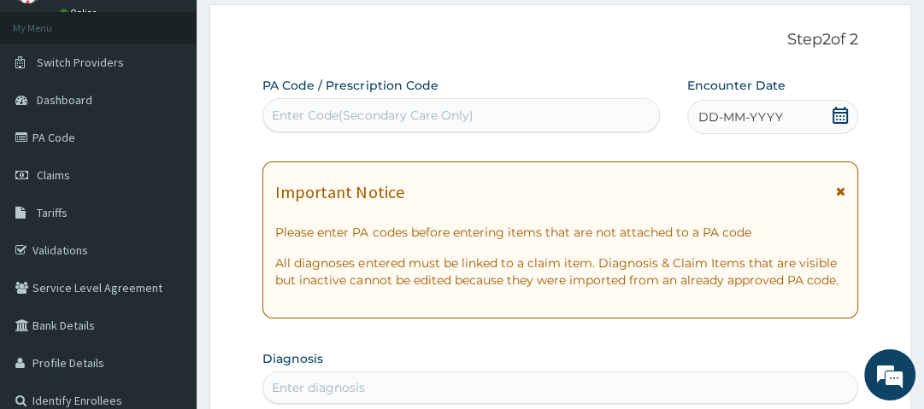
scroll to position [85, 0]
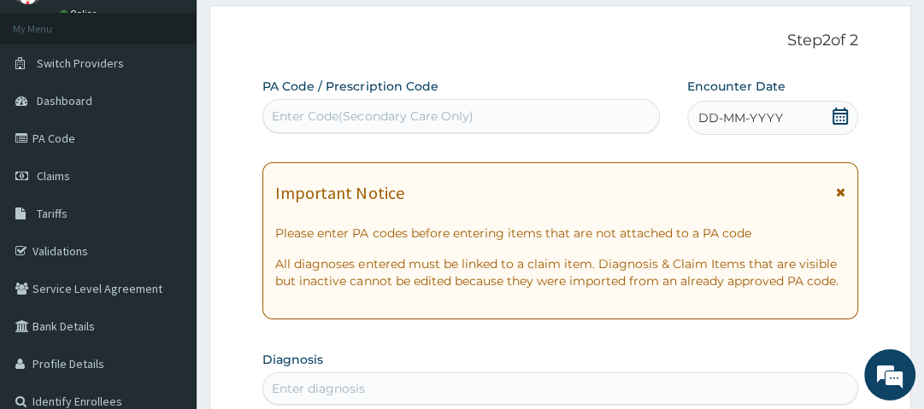
click at [513, 103] on div "Enter Code(Secondary Care Only)" at bounding box center [460, 116] width 397 height 34
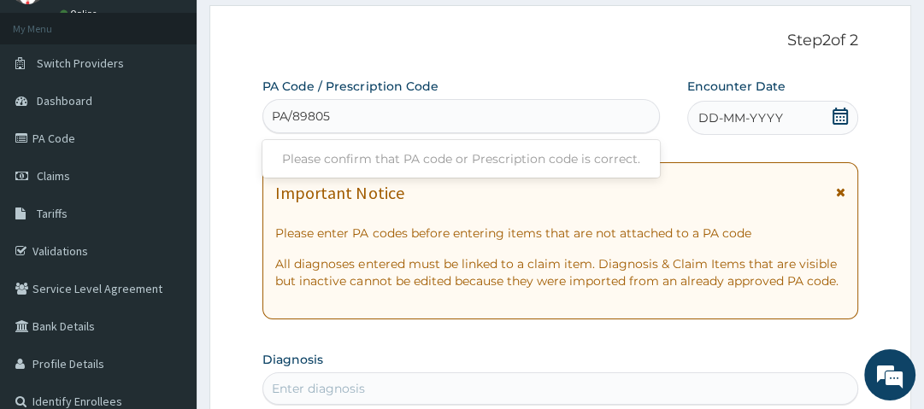
type input "PA/89805D"
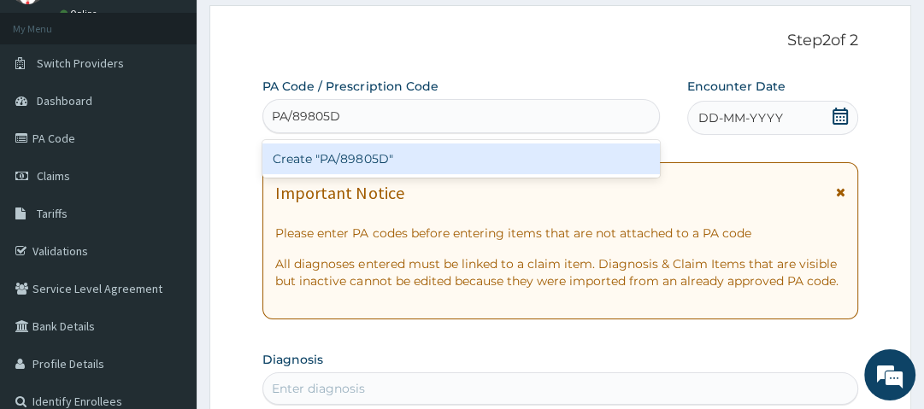
click at [491, 154] on div "Create "PA/89805D"" at bounding box center [460, 159] width 397 height 31
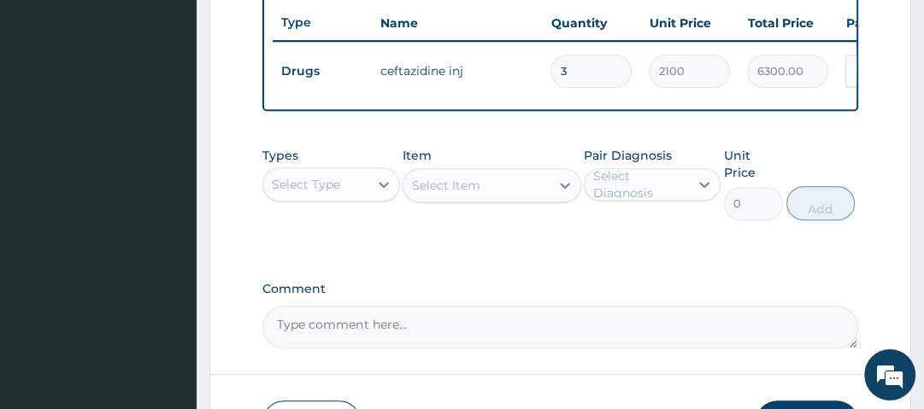
scroll to position [644, 0]
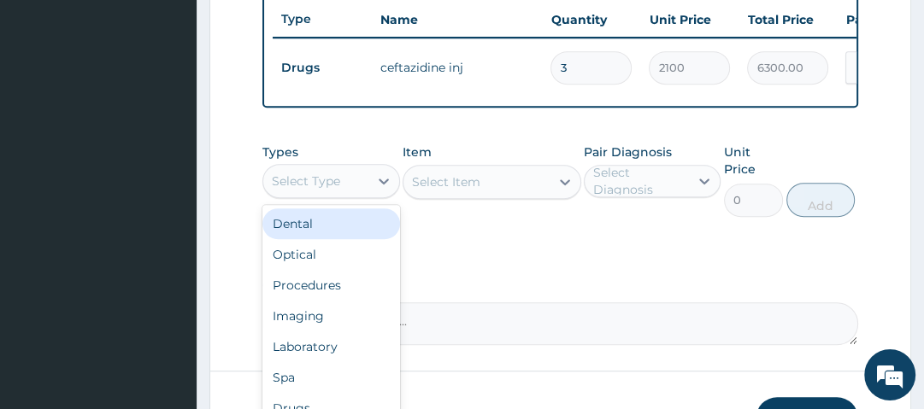
click at [351, 186] on div "Select Type" at bounding box center [315, 181] width 104 height 27
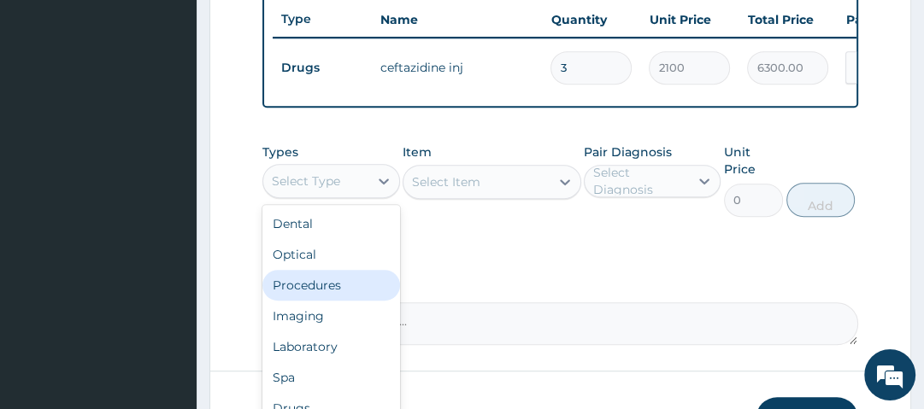
click at [342, 292] on div "Procedures" at bounding box center [330, 285] width 137 height 31
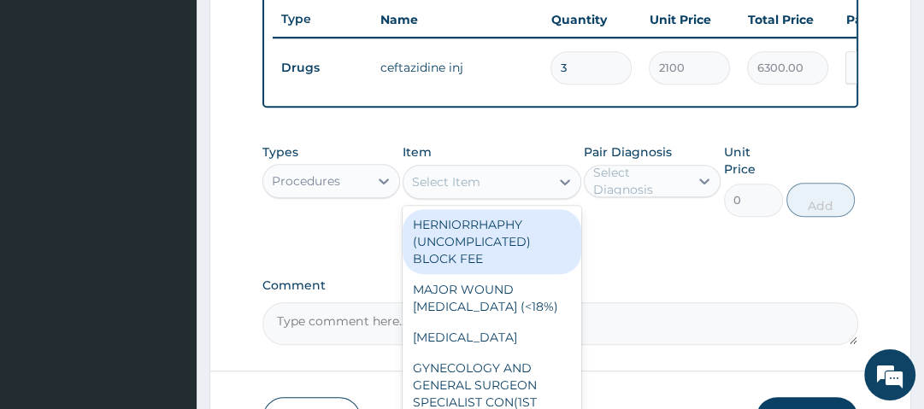
click at [520, 191] on div "Select Item" at bounding box center [476, 181] width 146 height 27
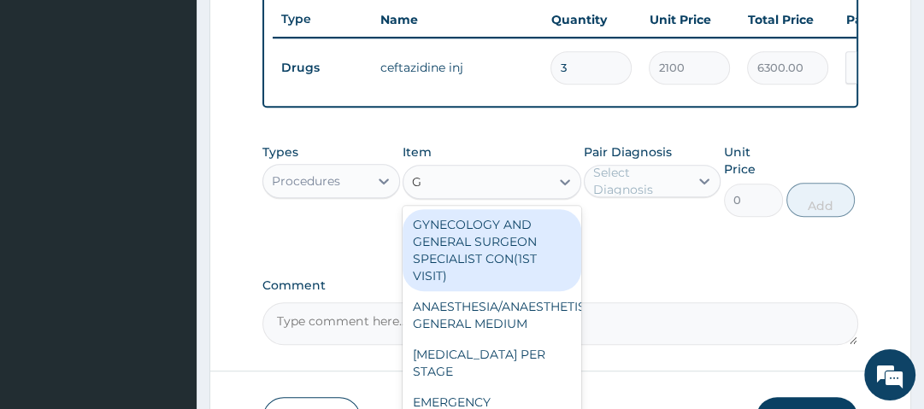
type input "GP"
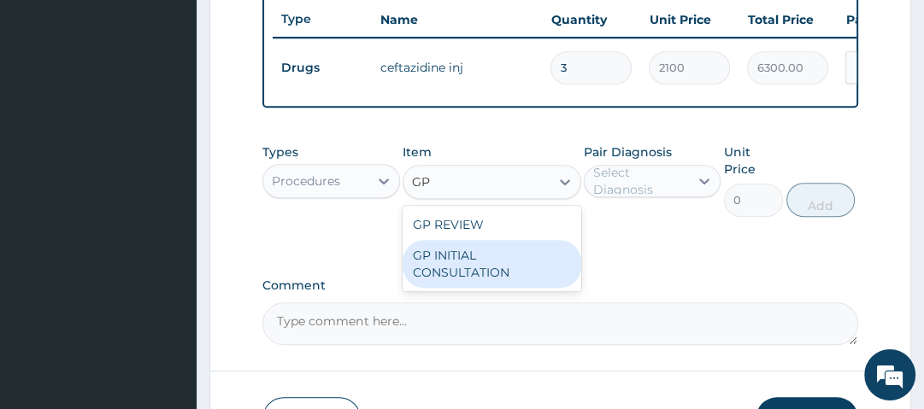
click at [485, 257] on div "GP INITIAL CONSULTATION" at bounding box center [492, 264] width 179 height 48
type input "2500"
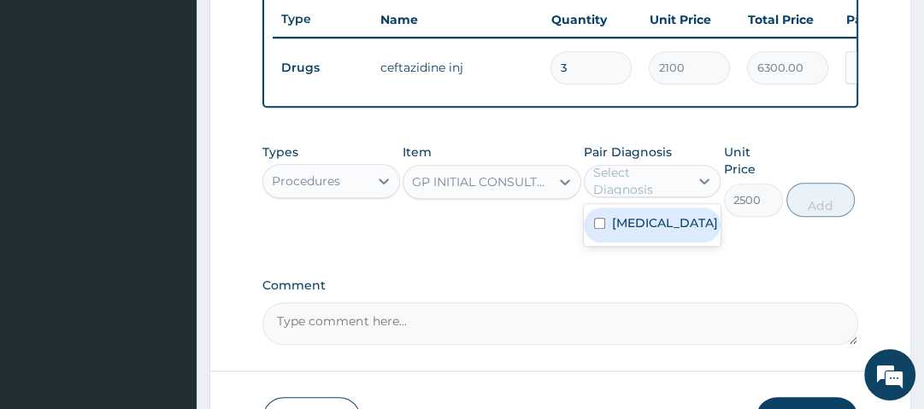
click at [632, 175] on div "Select Diagnosis" at bounding box center [640, 181] width 94 height 34
click at [638, 232] on label "Sepsis" at bounding box center [665, 223] width 106 height 17
checkbox input "true"
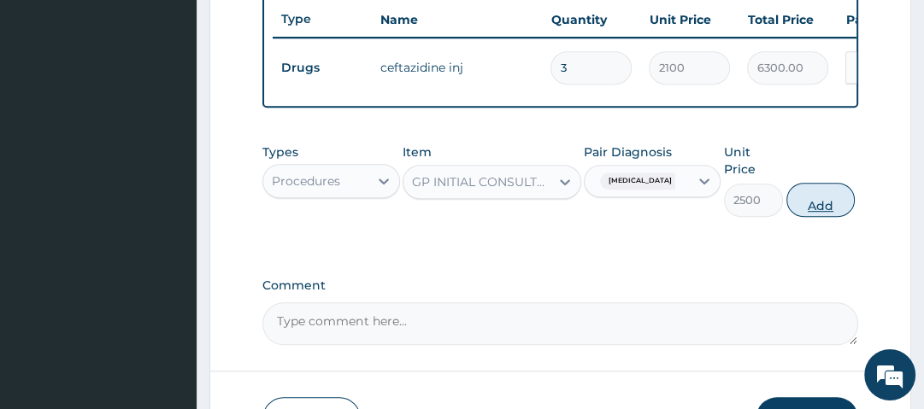
click at [819, 211] on button "Add" at bounding box center [820, 200] width 68 height 34
type input "0"
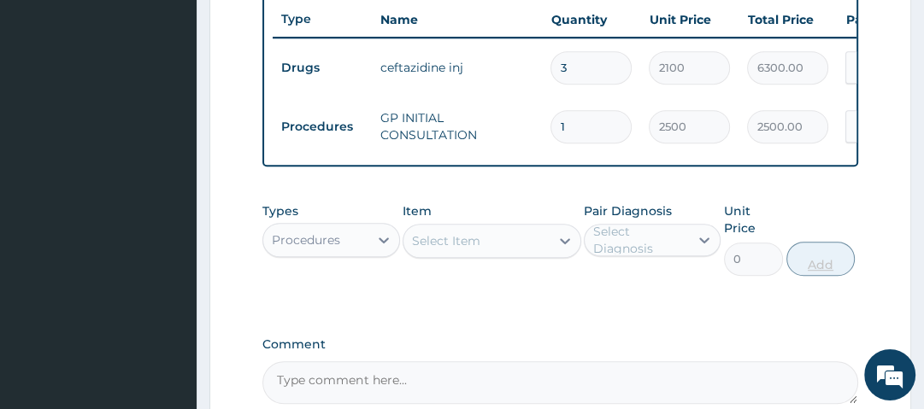
scroll to position [825, 0]
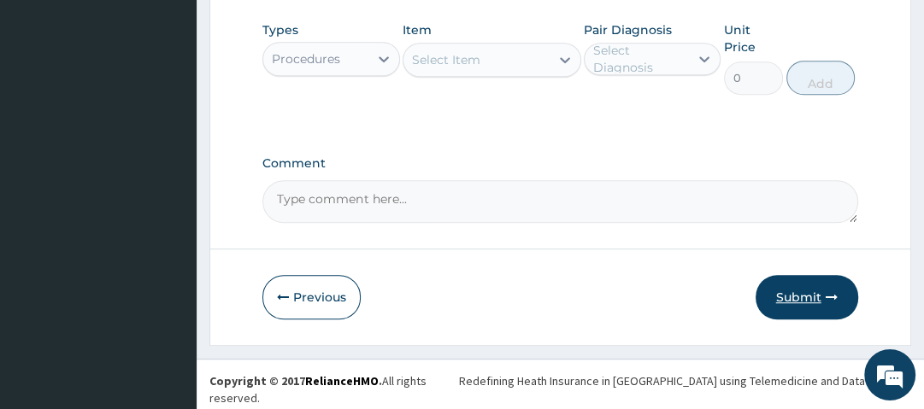
click at [792, 293] on button "Submit" at bounding box center [807, 297] width 103 height 44
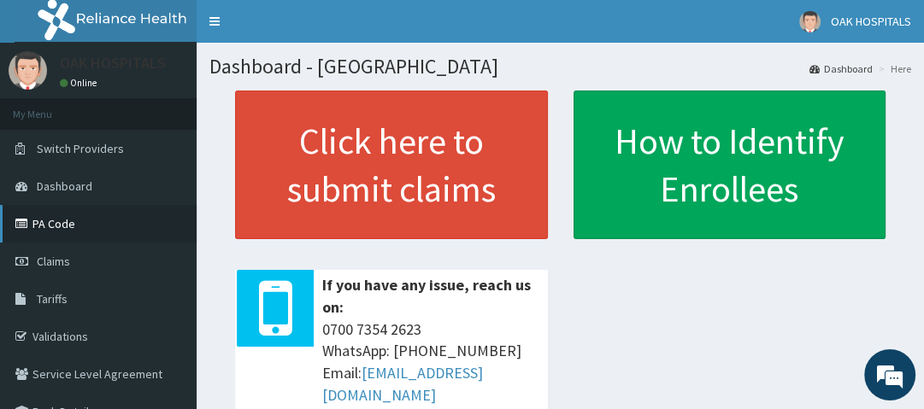
click at [88, 232] on link "PA Code" at bounding box center [98, 224] width 197 height 38
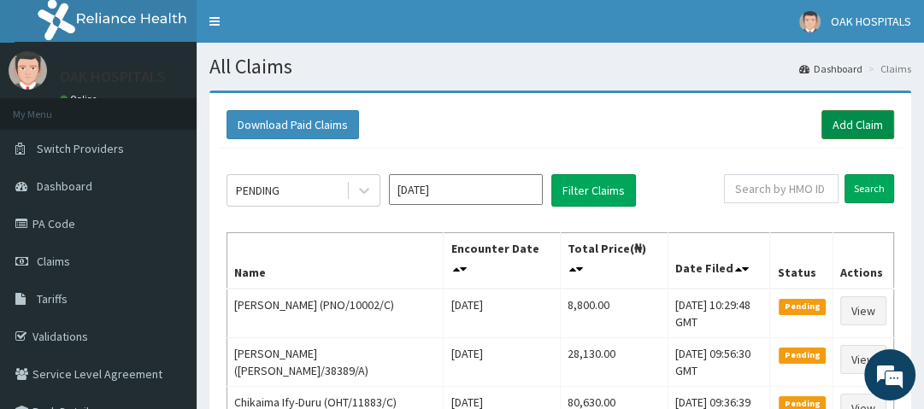
click at [858, 128] on link "Add Claim" at bounding box center [857, 124] width 73 height 29
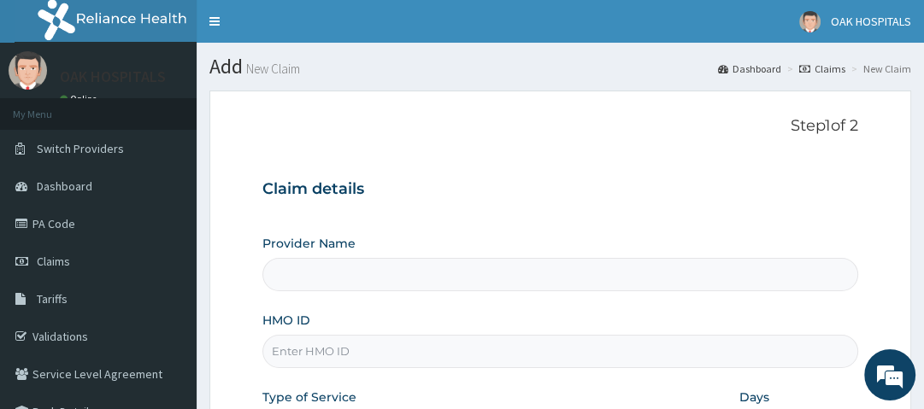
type input "Oak Hospitals"
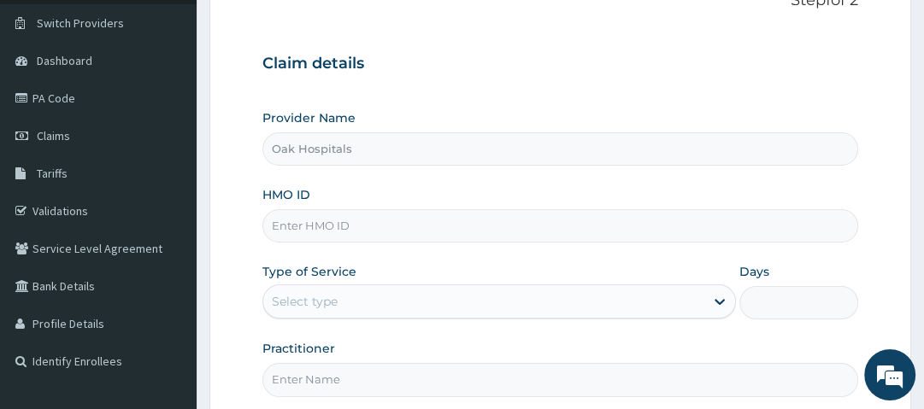
scroll to position [267, 0]
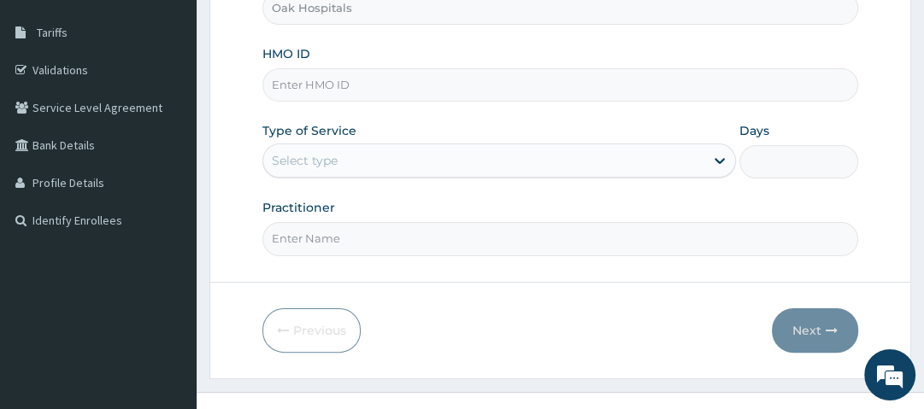
click at [446, 88] on input "HMO ID" at bounding box center [559, 84] width 595 height 33
type input "IPP/10021/A"
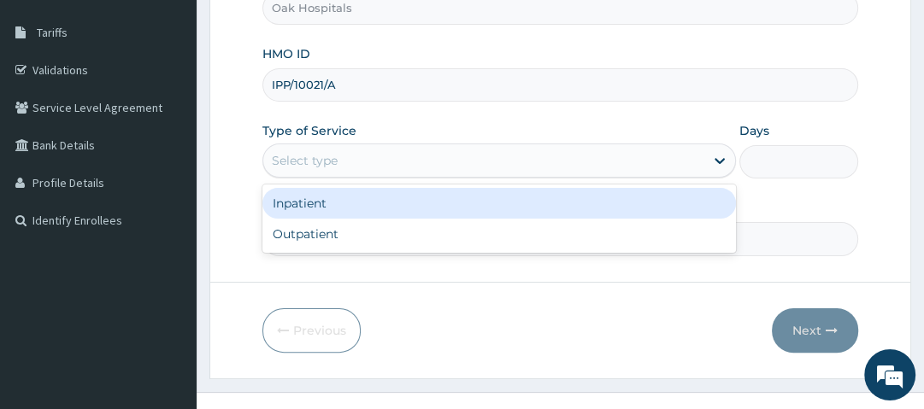
click at [412, 158] on div "Select type" at bounding box center [483, 160] width 441 height 27
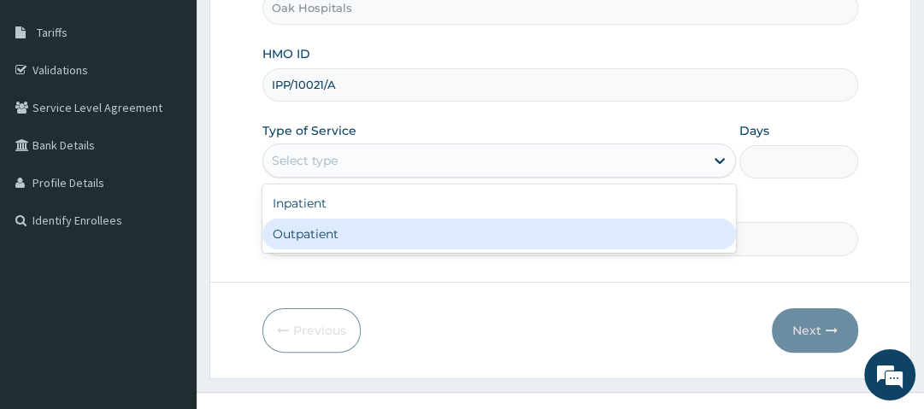
click at [384, 230] on div "Outpatient" at bounding box center [498, 234] width 473 height 31
type input "1"
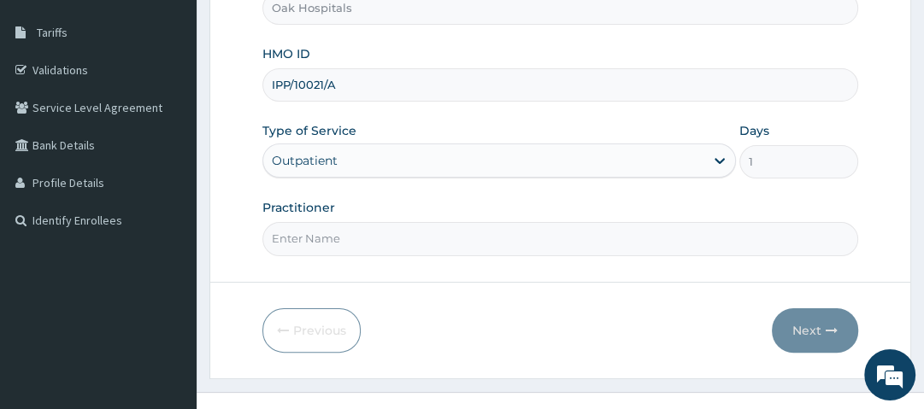
click at [384, 230] on input "Practitioner" at bounding box center [559, 238] width 595 height 33
type input "DR OJI"
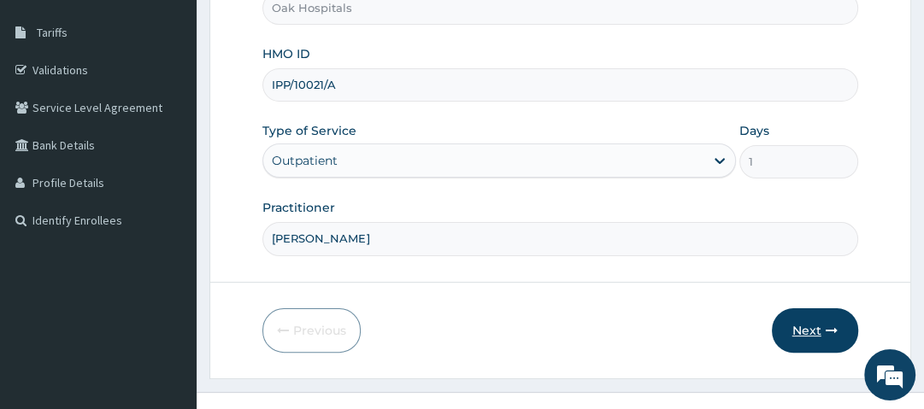
click at [827, 330] on icon "button" at bounding box center [832, 331] width 12 height 12
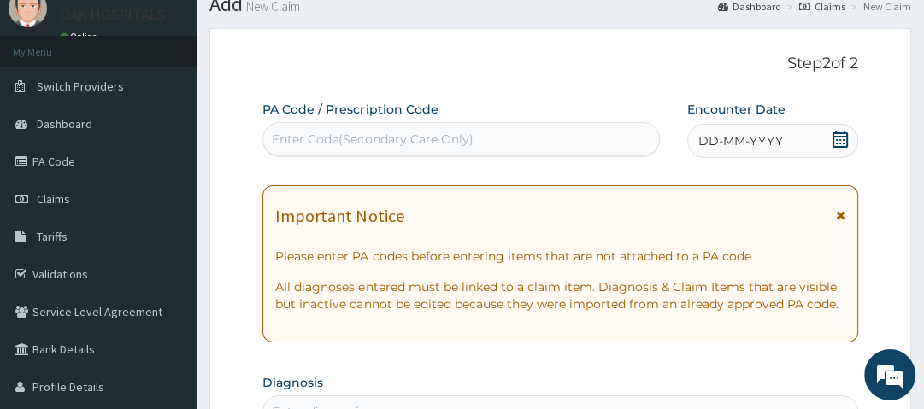
scroll to position [62, 0]
click at [405, 126] on div "Enter Code(Secondary Care Only)" at bounding box center [461, 139] width 396 height 27
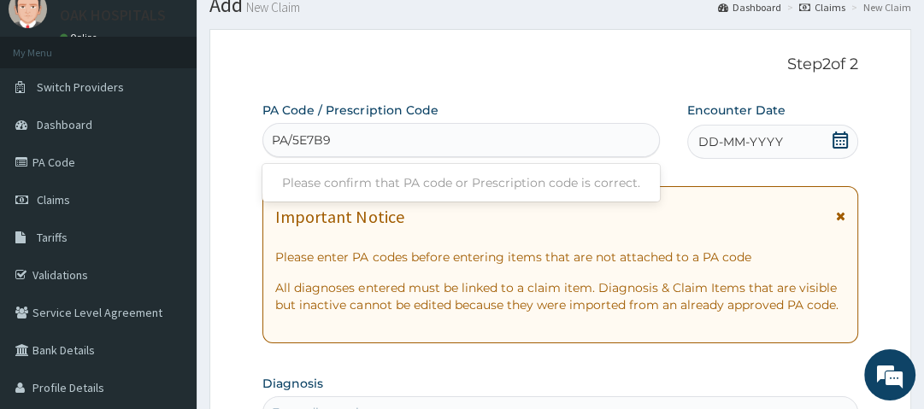
type input "PA/5E7B9C"
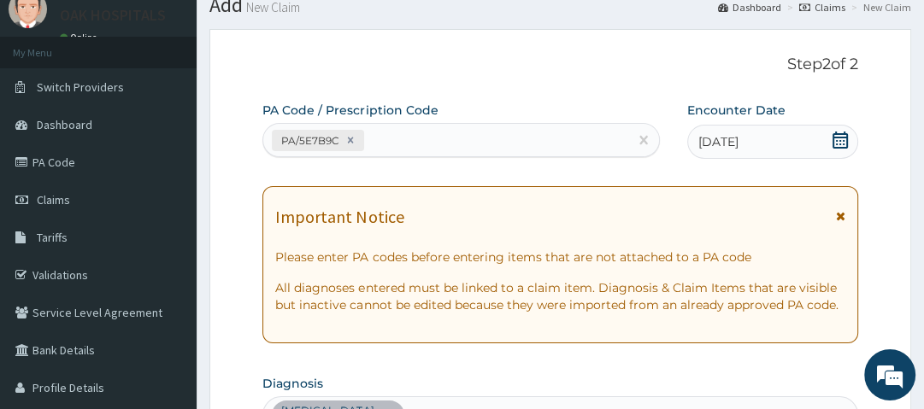
scroll to position [563, 0]
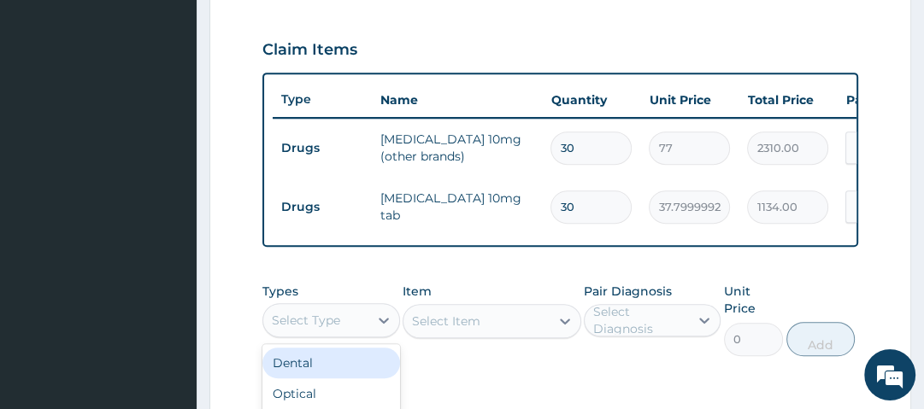
click at [368, 323] on div "Select Type" at bounding box center [315, 320] width 104 height 27
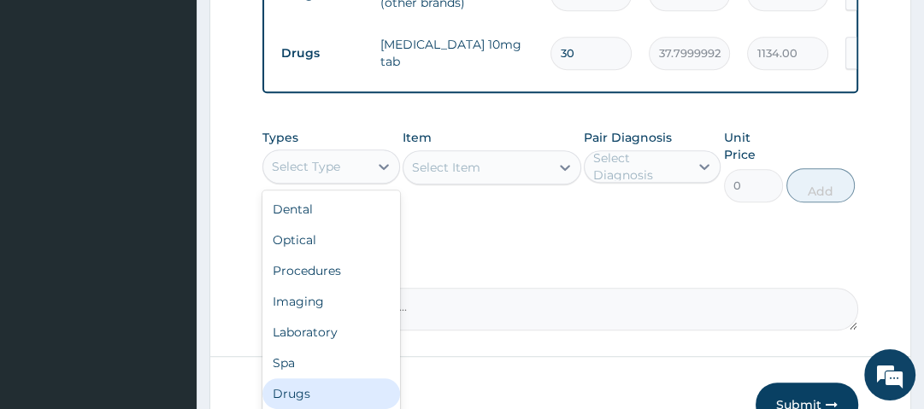
scroll to position [58, 0]
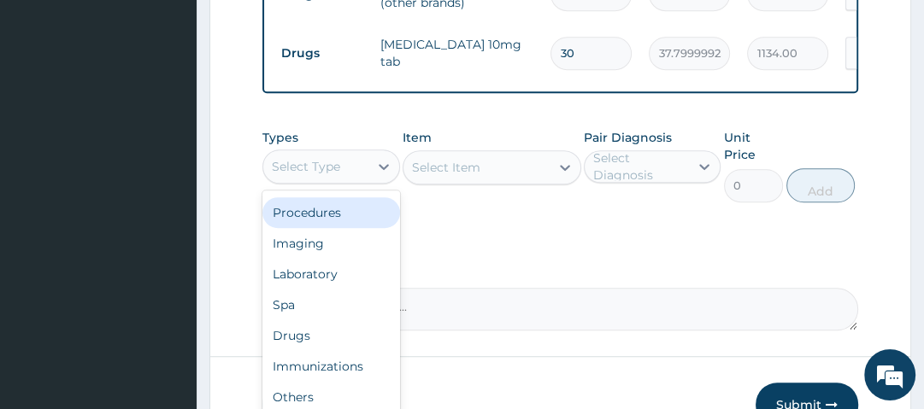
click at [325, 221] on div "Procedures" at bounding box center [330, 212] width 137 height 31
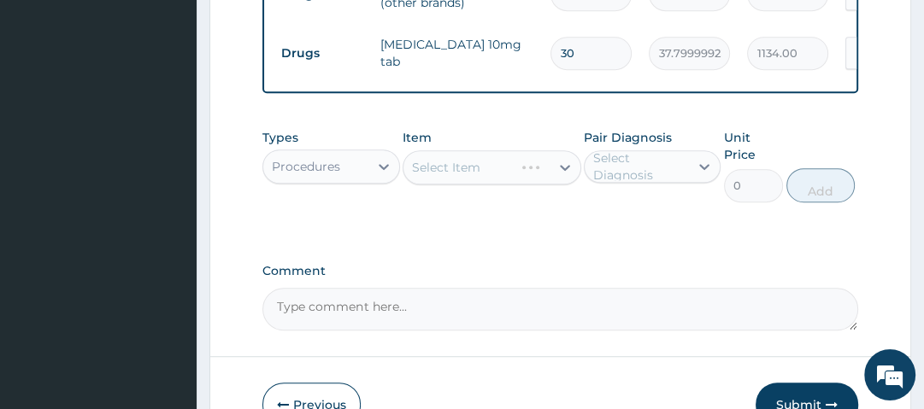
click at [485, 168] on div "Select Item" at bounding box center [492, 167] width 179 height 34
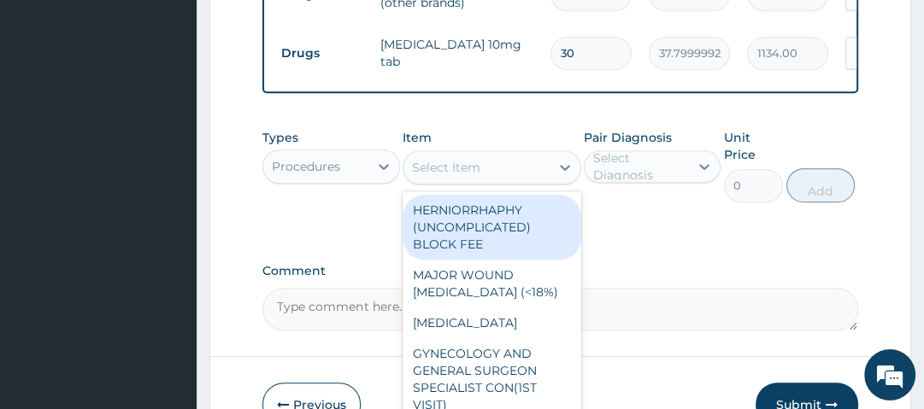
click at [499, 169] on div "Select Item" at bounding box center [476, 167] width 146 height 27
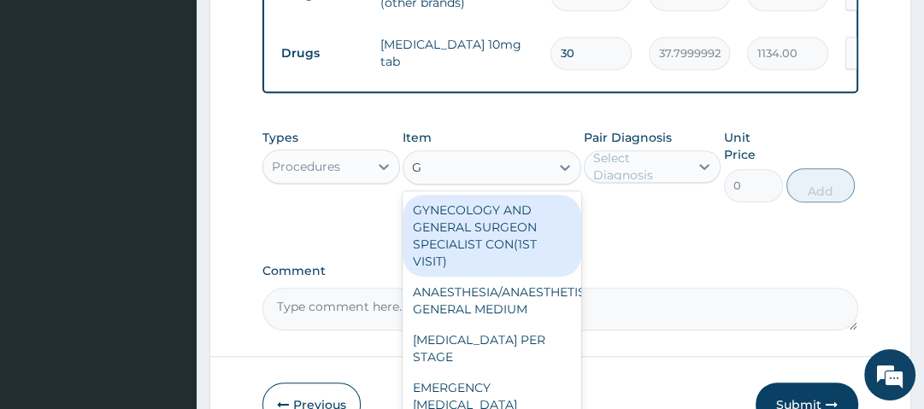
type input "GP"
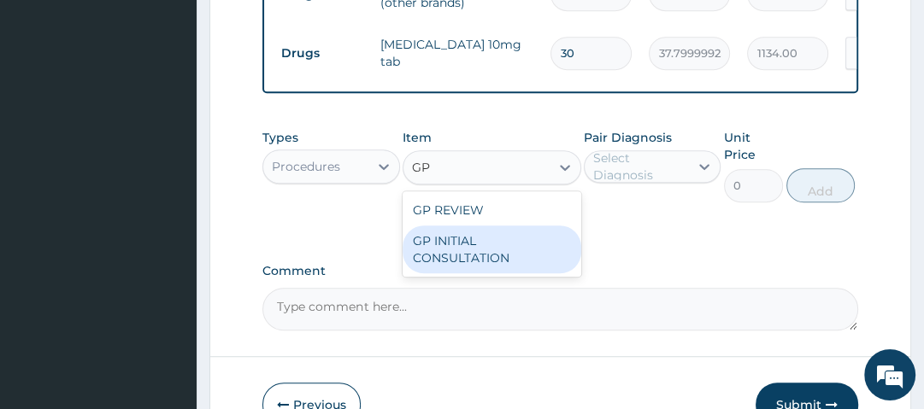
click at [474, 260] on div "GP INITIAL CONSULTATION" at bounding box center [492, 250] width 179 height 48
type input "2500"
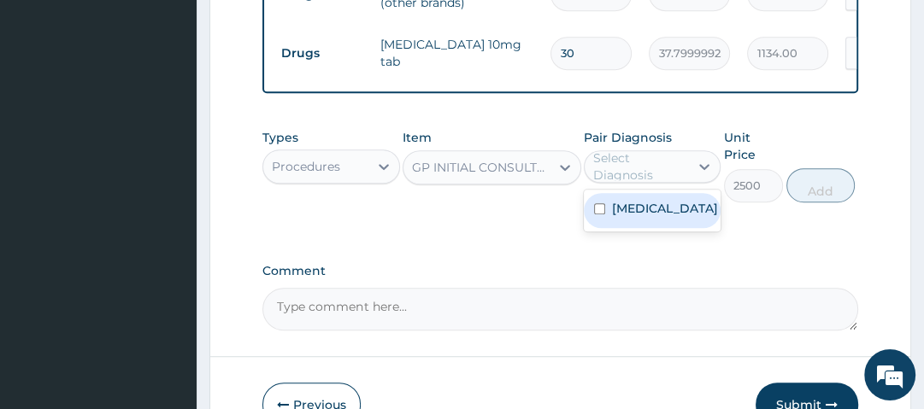
click at [642, 168] on div "Select Diagnosis" at bounding box center [640, 167] width 94 height 34
click at [638, 217] on label "Essential hypertension" at bounding box center [665, 208] width 106 height 17
checkbox input "true"
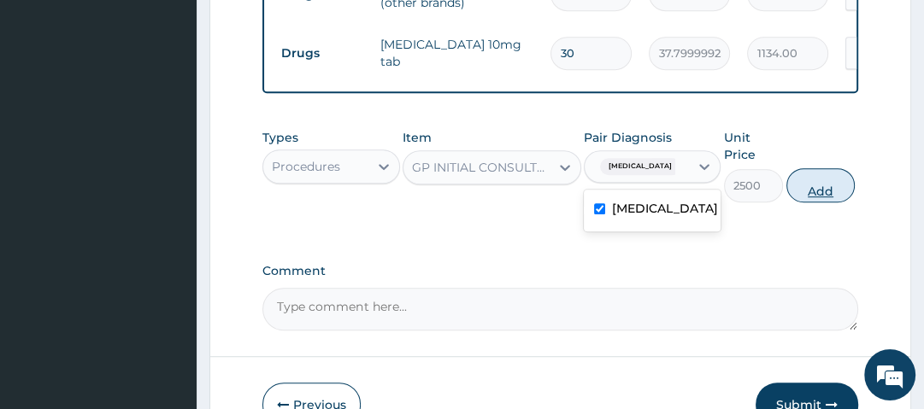
click at [803, 197] on button "Add" at bounding box center [820, 185] width 68 height 34
type input "0"
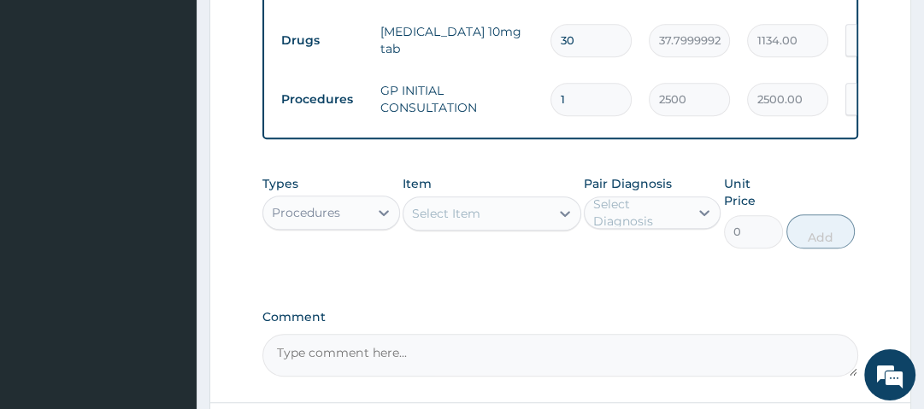
scroll to position [731, 0]
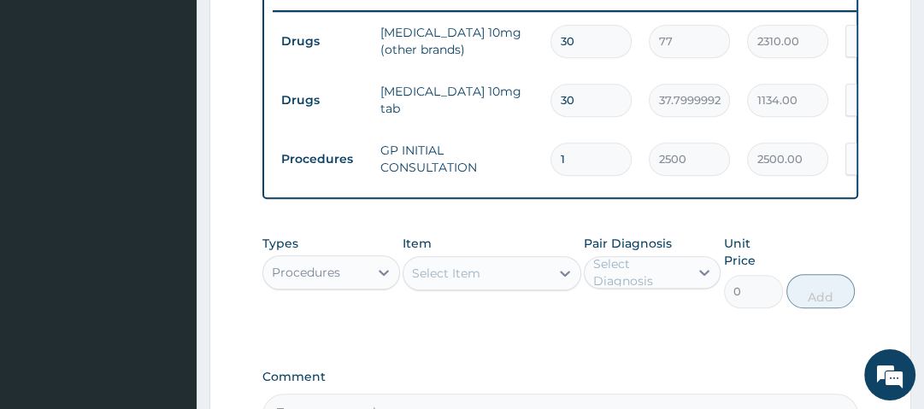
scroll to position [666, 0]
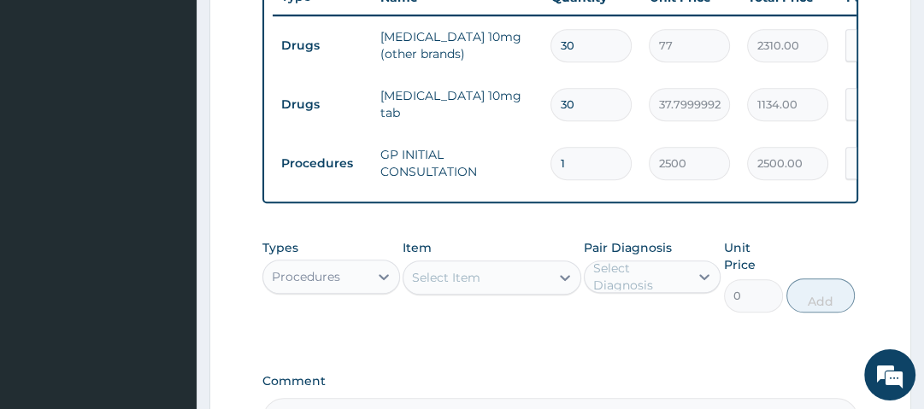
click at [338, 285] on div "Procedures" at bounding box center [306, 276] width 68 height 17
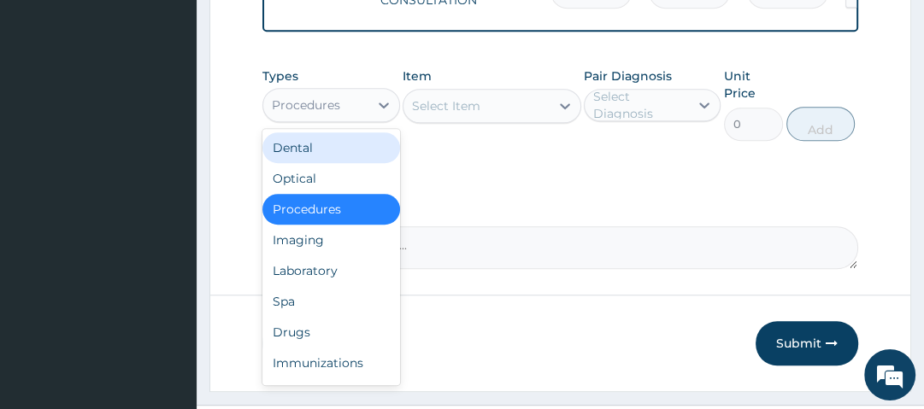
scroll to position [838, 0]
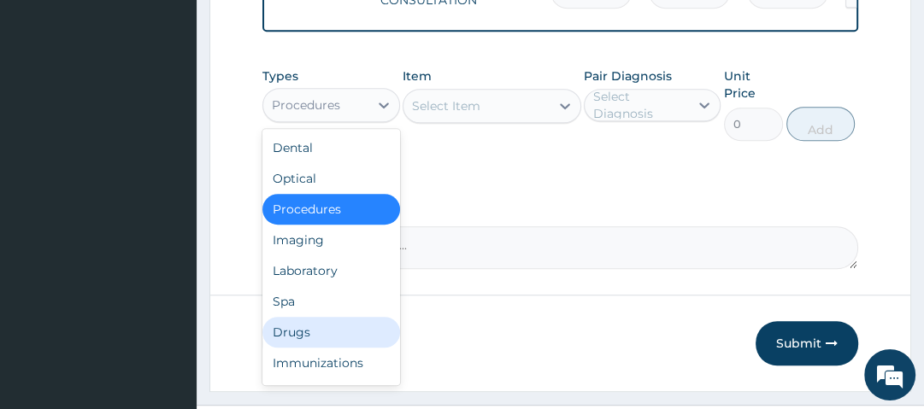
click at [354, 342] on div "Drugs" at bounding box center [330, 332] width 137 height 31
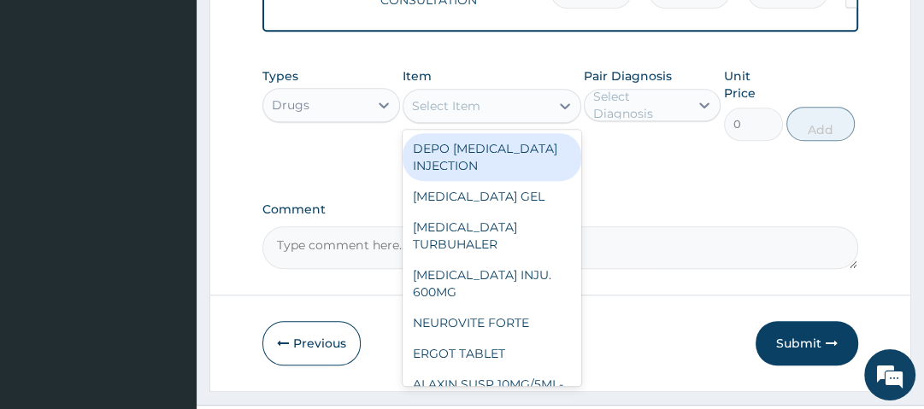
click at [479, 114] on div "Select Item" at bounding box center [476, 105] width 146 height 27
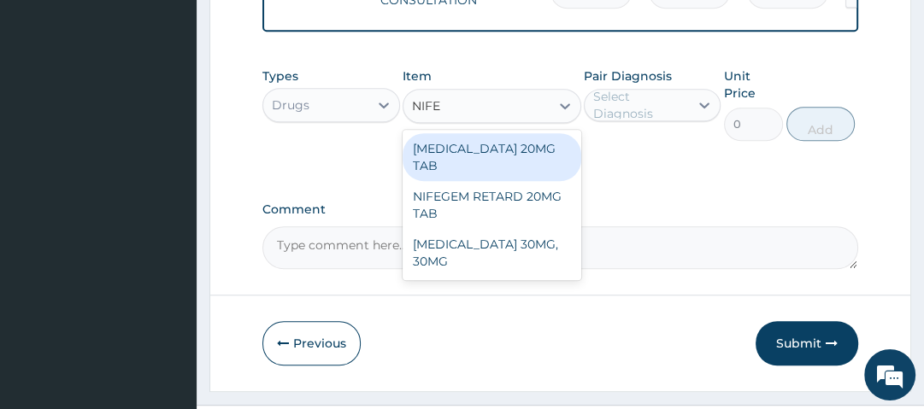
type input "NIFED"
type input "35"
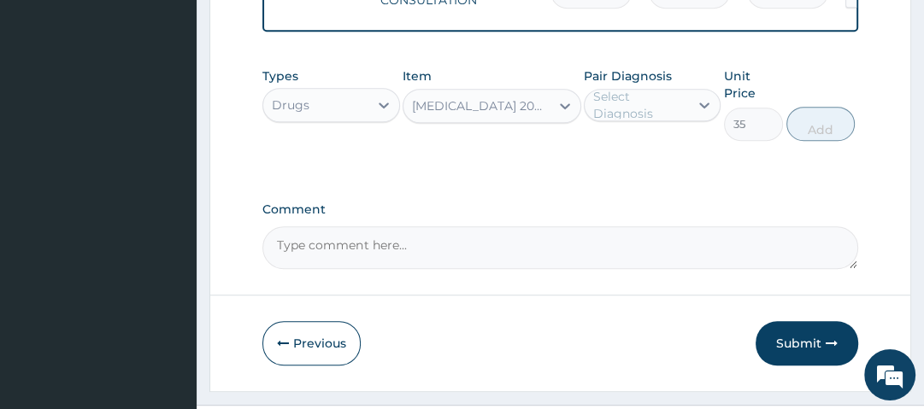
click at [656, 106] on div "Select Diagnosis" at bounding box center [640, 105] width 94 height 34
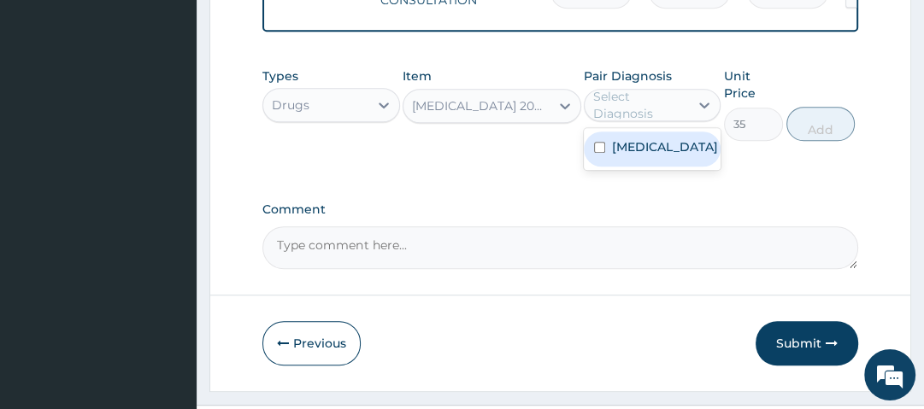
click at [637, 150] on label "Essential hypertension" at bounding box center [665, 146] width 106 height 17
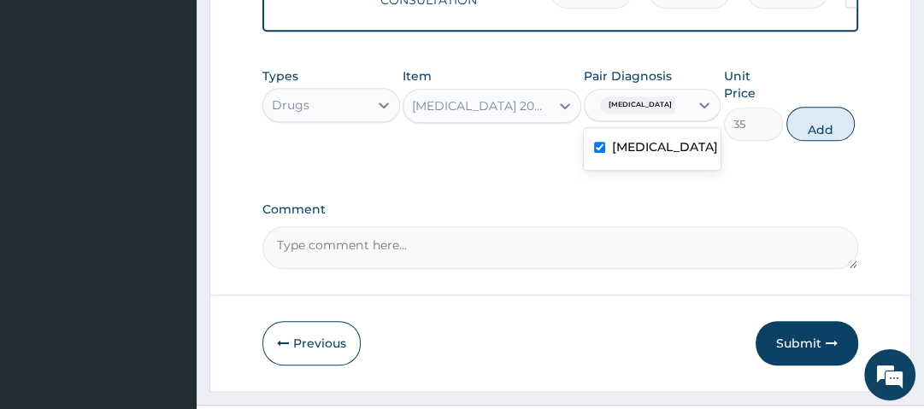
click at [637, 150] on label "Essential hypertension" at bounding box center [665, 146] width 106 height 17
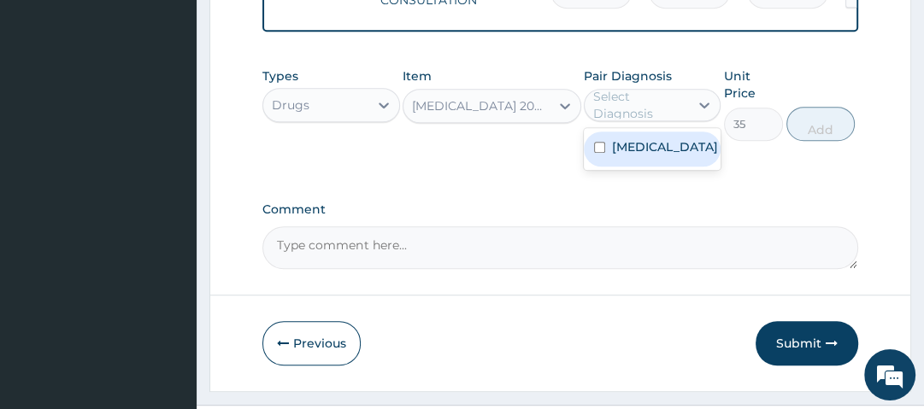
click at [637, 150] on label "Essential hypertension" at bounding box center [665, 146] width 106 height 17
checkbox input "true"
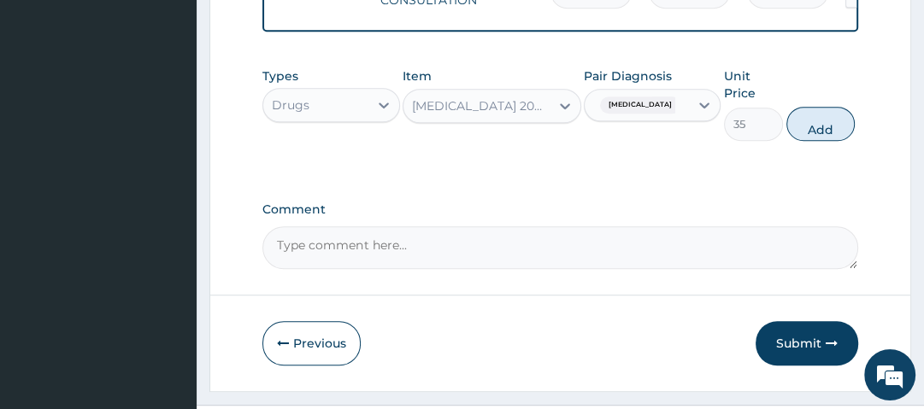
drag, startPoint x: 823, startPoint y: 123, endPoint x: 820, endPoint y: 106, distance: 17.4
click at [820, 106] on div "Types Drugs Item NIFEDIPINE 20MG TAB Pair Diagnosis Essential hypertension Unit…" at bounding box center [559, 104] width 595 height 91
click at [805, 129] on button "Add" at bounding box center [820, 124] width 68 height 34
type input "0"
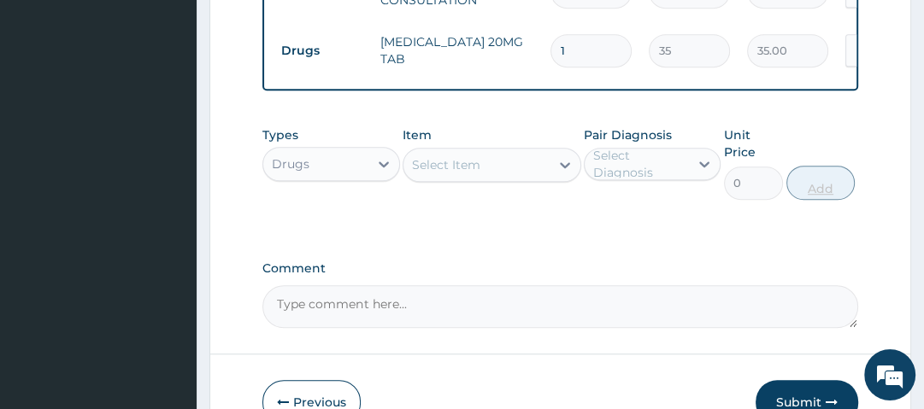
type input "0.00"
type input "2"
type input "70.00"
type input "2"
click at [804, 127] on div "Types Drugs Item Select Item Pair Diagnosis Select Diagnosis Unit Price 0 Add" at bounding box center [559, 163] width 595 height 91
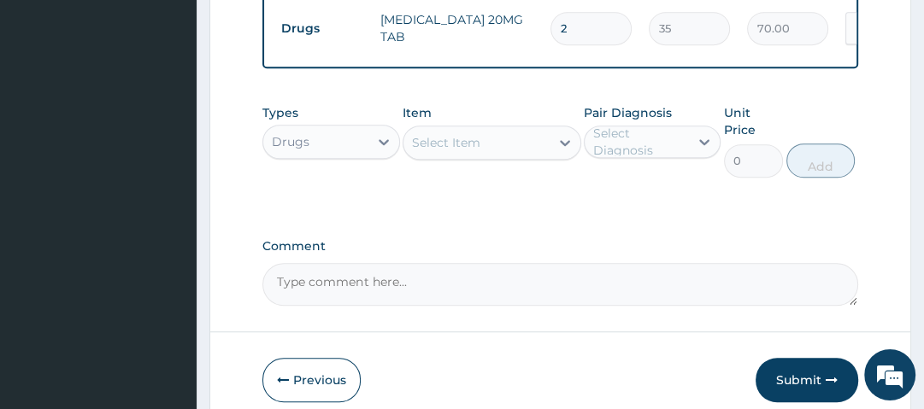
scroll to position [943, 0]
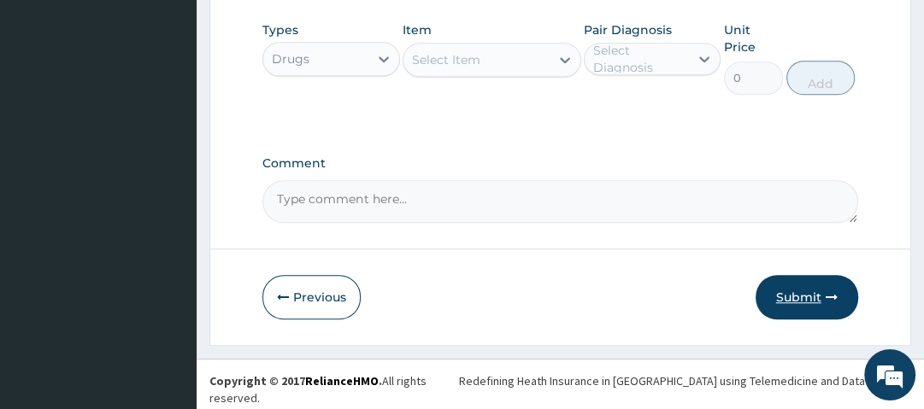
click at [800, 303] on button "Submit" at bounding box center [807, 297] width 103 height 44
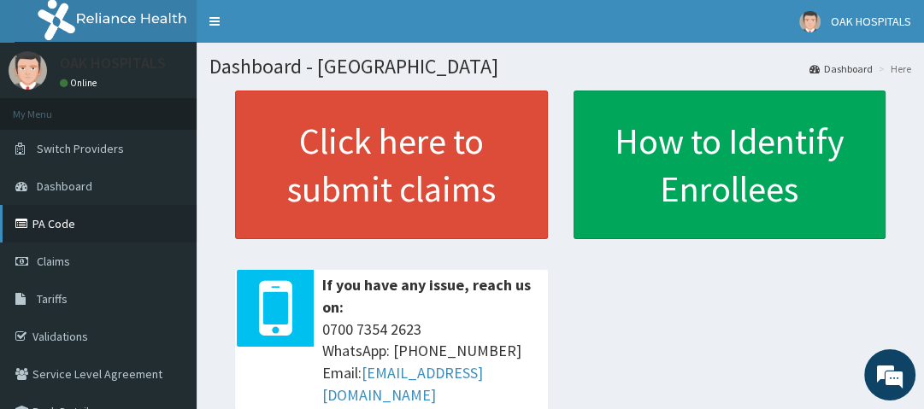
click at [74, 222] on link "PA Code" at bounding box center [98, 224] width 197 height 38
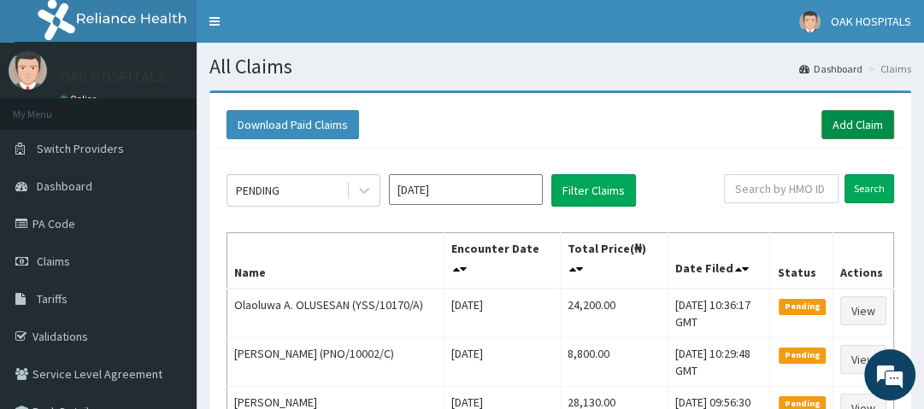
click at [865, 116] on link "Add Claim" at bounding box center [857, 124] width 73 height 29
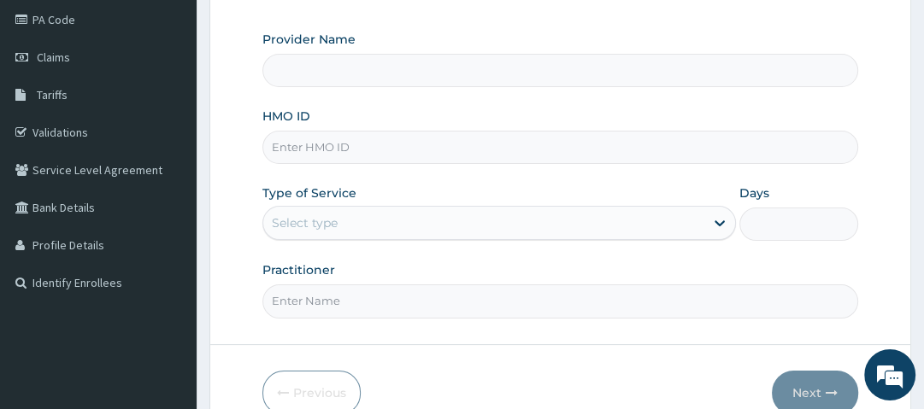
scroll to position [205, 0]
type input "Oak Hospitals"
click at [404, 146] on input "HMO ID" at bounding box center [559, 146] width 595 height 33
type input "BAH/10048/E"
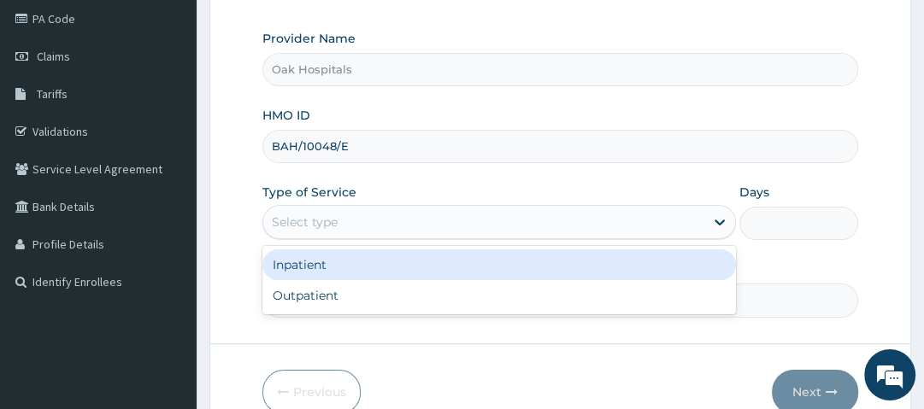
click at [400, 221] on div "Select type" at bounding box center [483, 222] width 441 height 27
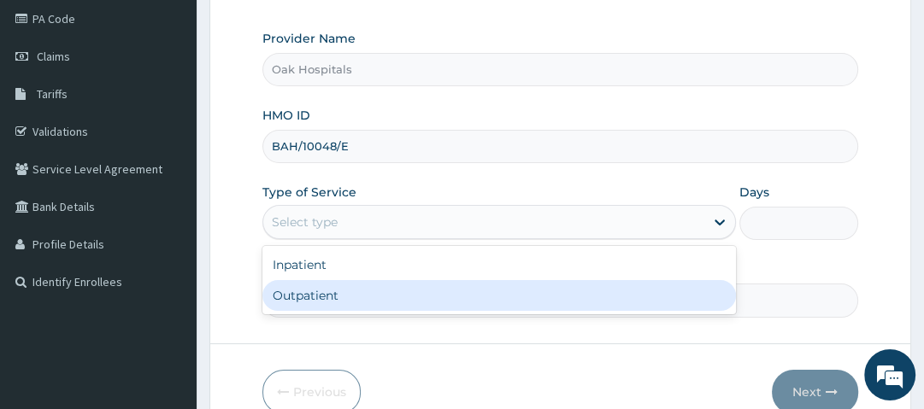
click at [372, 292] on div "Outpatient" at bounding box center [498, 295] width 473 height 31
type input "1"
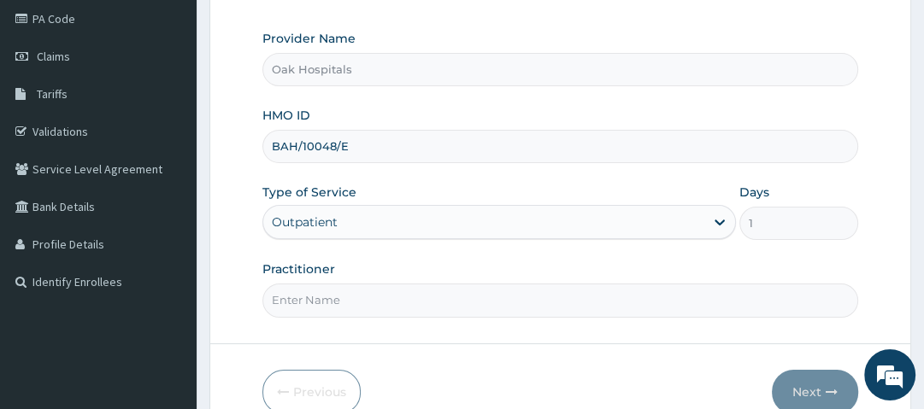
click at [371, 307] on input "Practitioner" at bounding box center [559, 300] width 595 height 33
type input "DR OJI"
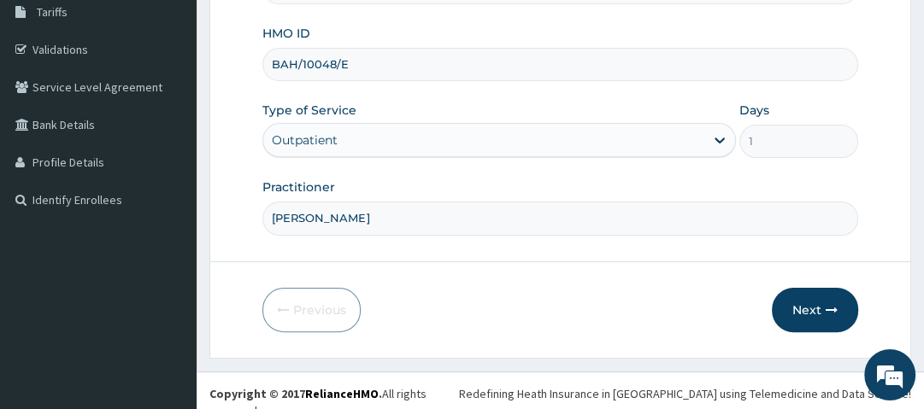
scroll to position [288, 0]
click at [824, 302] on button "Next" at bounding box center [815, 309] width 86 height 44
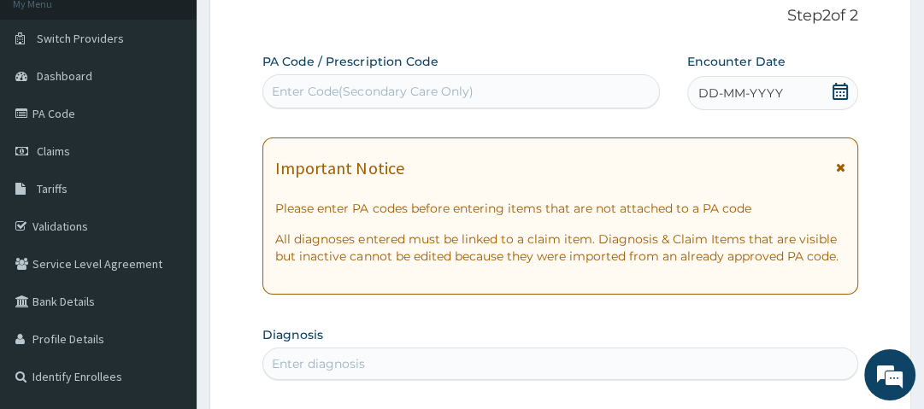
scroll to position [109, 0]
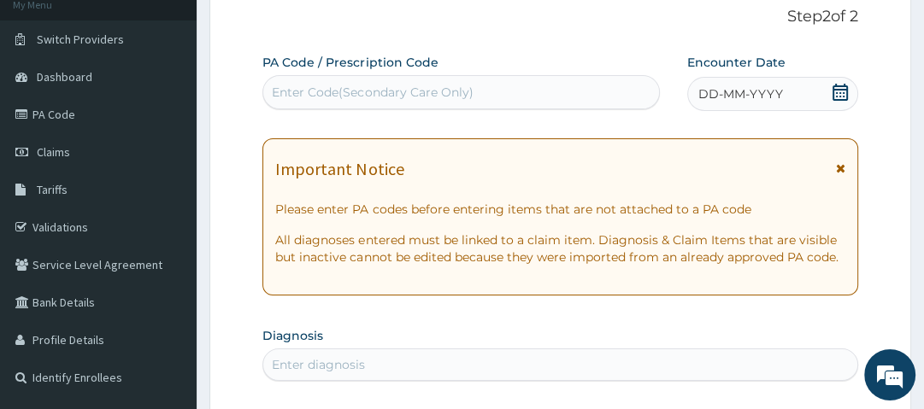
click at [469, 89] on div "Enter Code(Secondary Care Only)" at bounding box center [372, 92] width 201 height 17
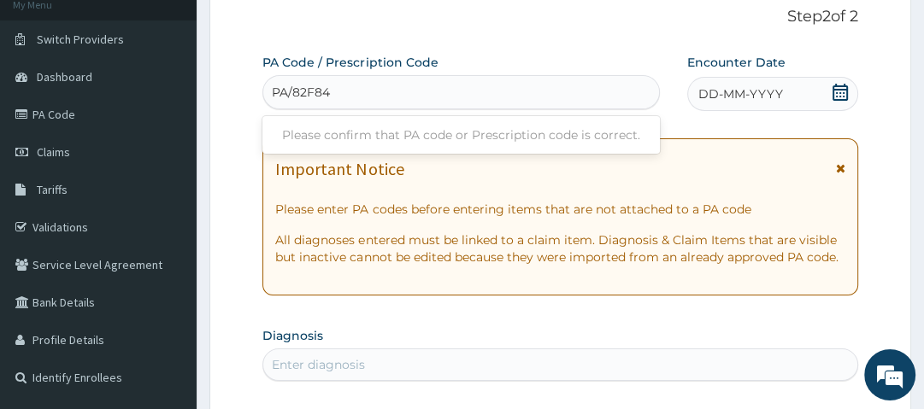
type input "PA/82F848"
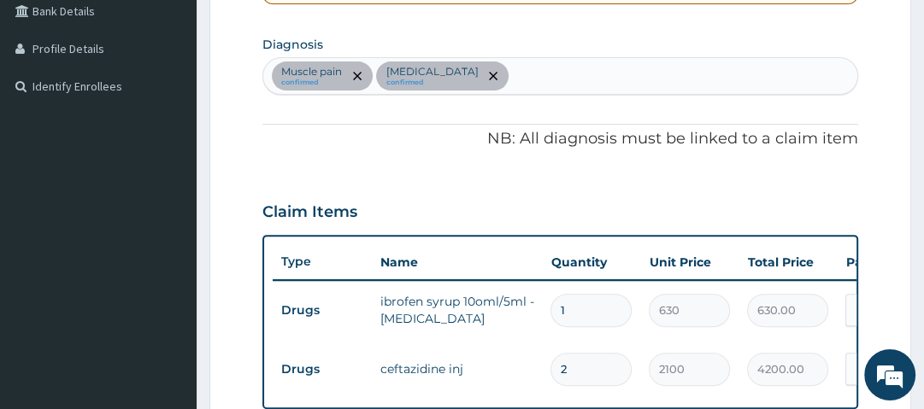
scroll to position [392, 0]
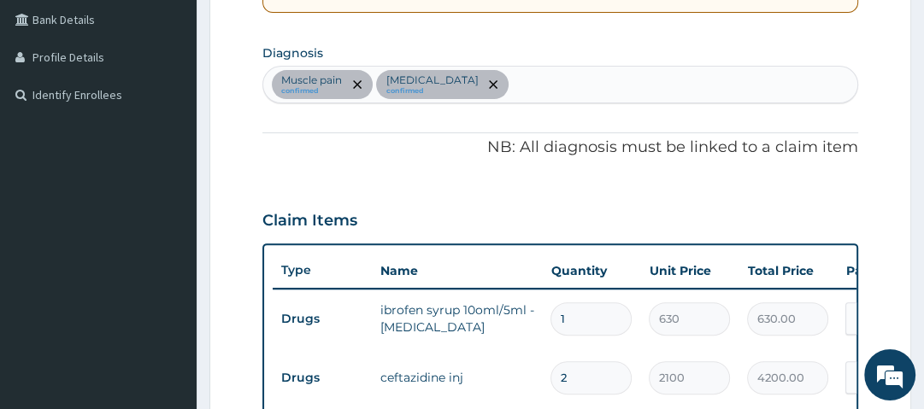
click at [509, 74] on div "Muscle pain confirmed Sepsis confirmed" at bounding box center [559, 85] width 593 height 36
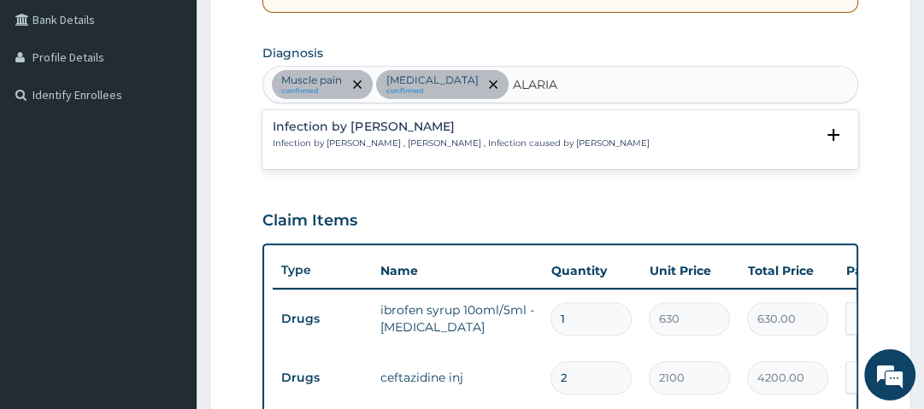
type input "MALARIA"
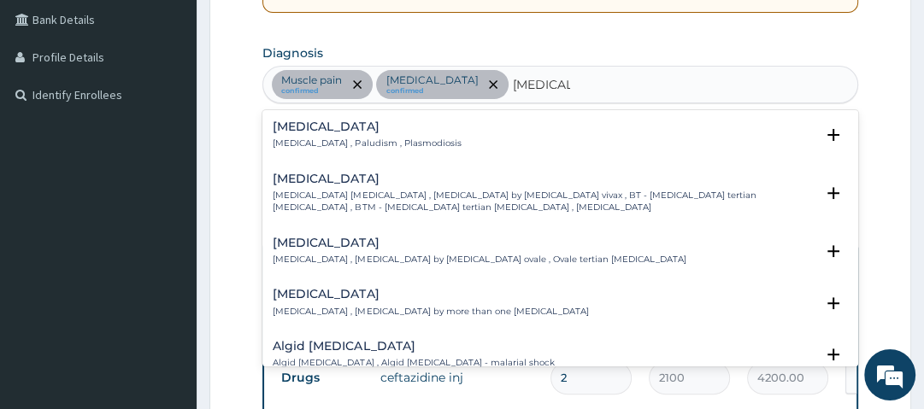
click at [304, 130] on h4 "Malaria" at bounding box center [367, 127] width 188 height 13
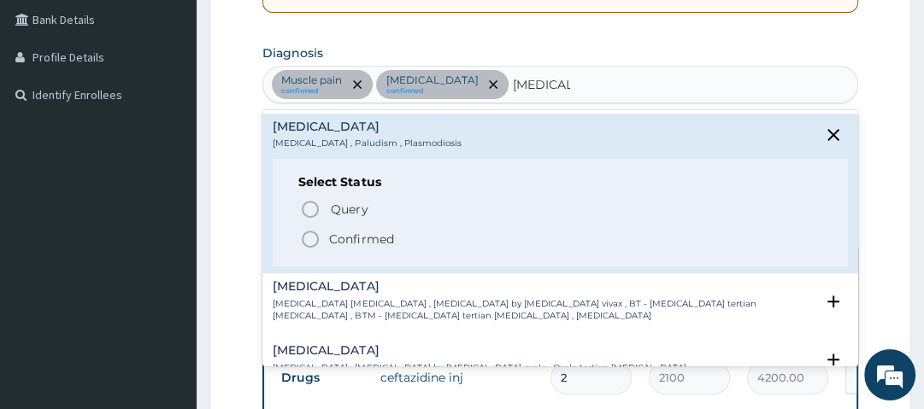
click at [310, 244] on icon "status option filled" at bounding box center [310, 239] width 21 height 21
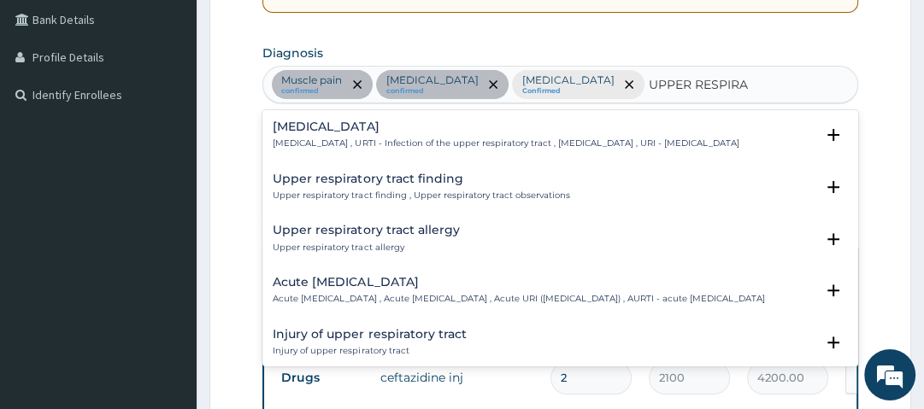
type input "UPPER RESPIRAT"
click at [323, 129] on h4 "Upper respiratory infection" at bounding box center [506, 127] width 466 height 13
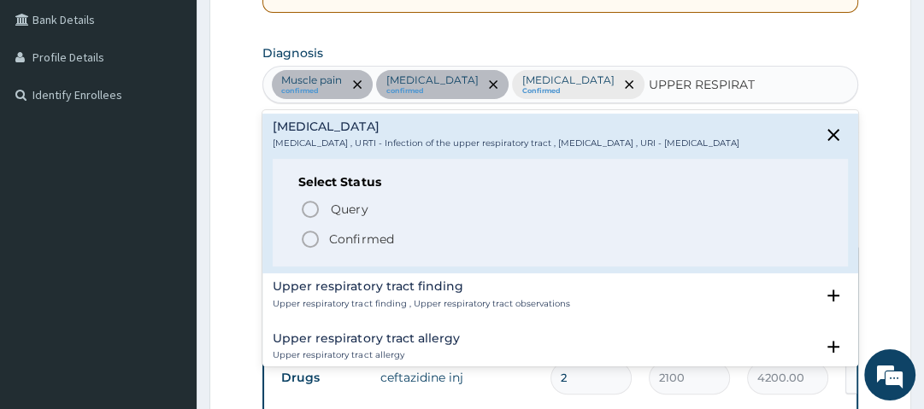
click at [309, 250] on icon "status option filled" at bounding box center [310, 239] width 21 height 21
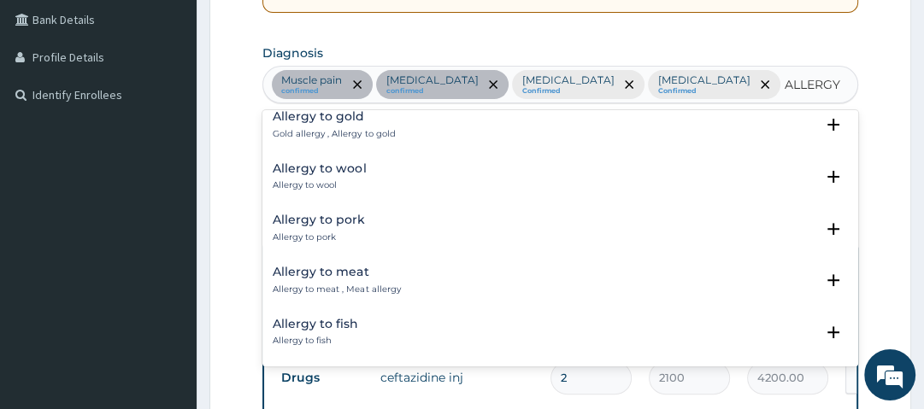
scroll to position [432, 0]
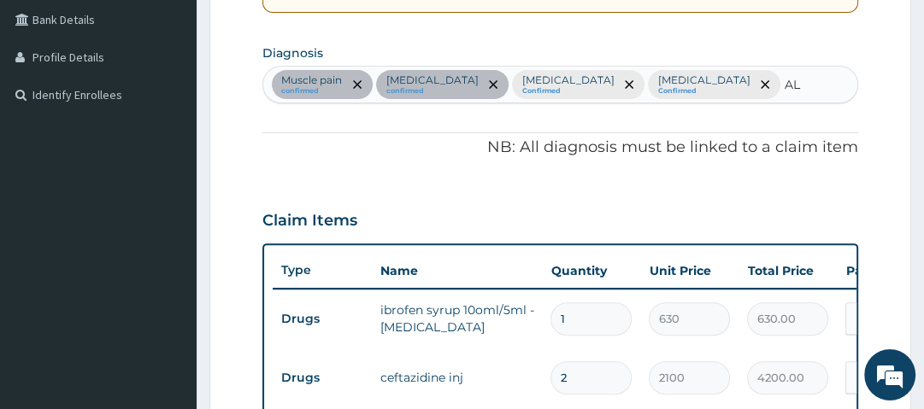
type input "A"
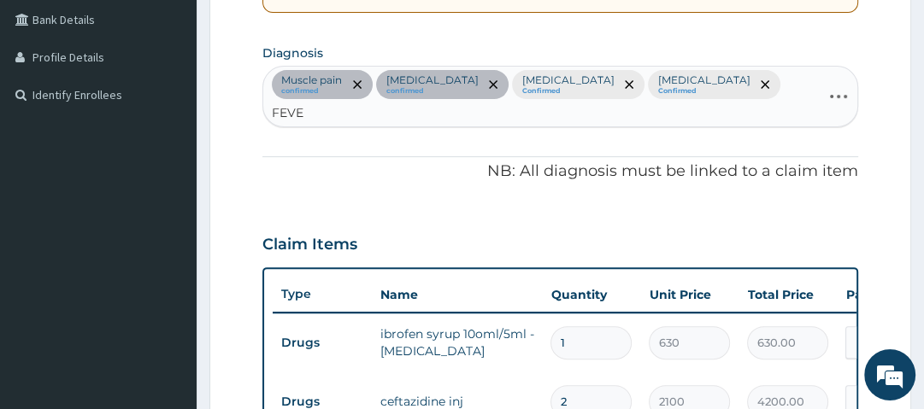
type input "FEVER"
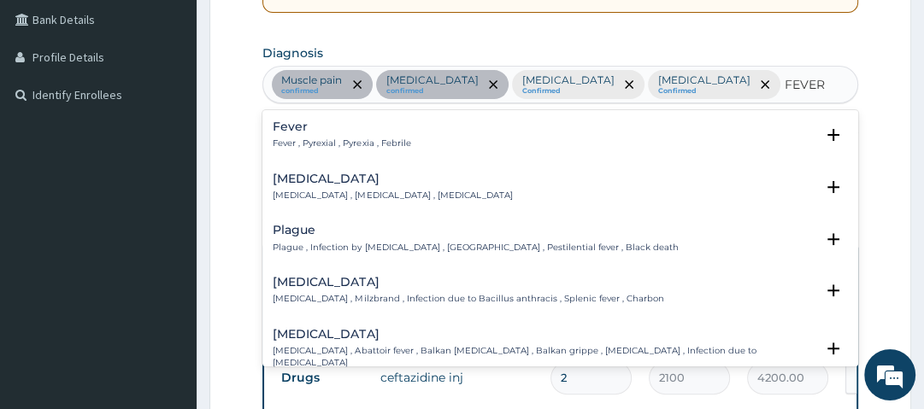
click at [291, 129] on h4 "Fever" at bounding box center [342, 127] width 138 height 13
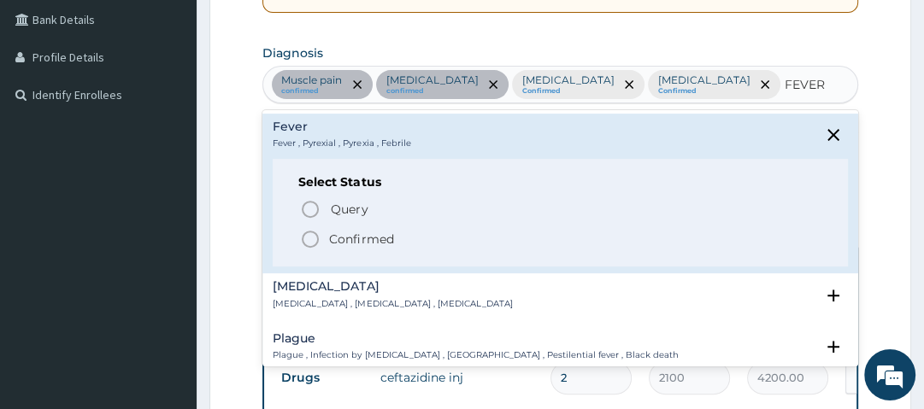
click at [311, 243] on icon "status option filled" at bounding box center [310, 239] width 21 height 21
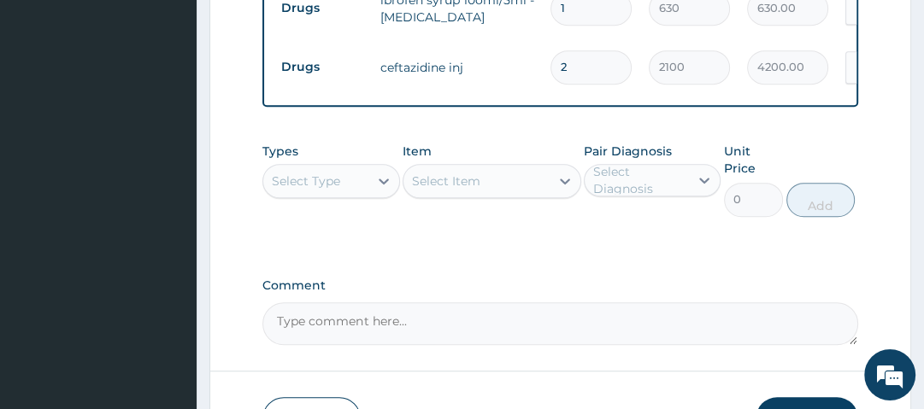
scroll to position [735, 0]
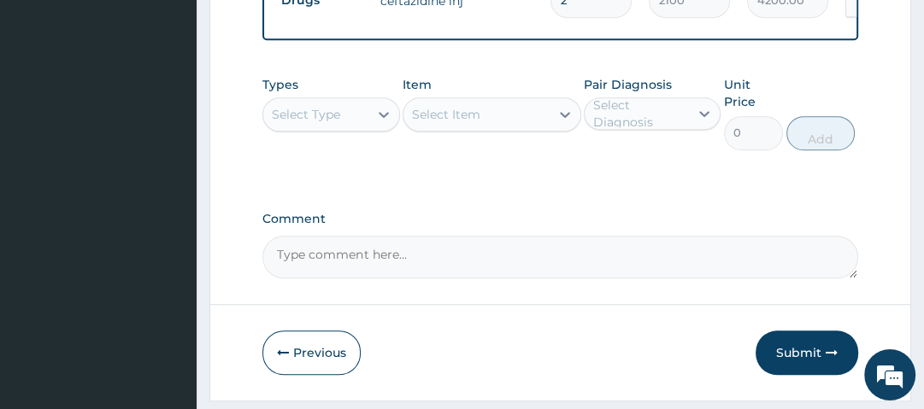
scroll to position [787, 0]
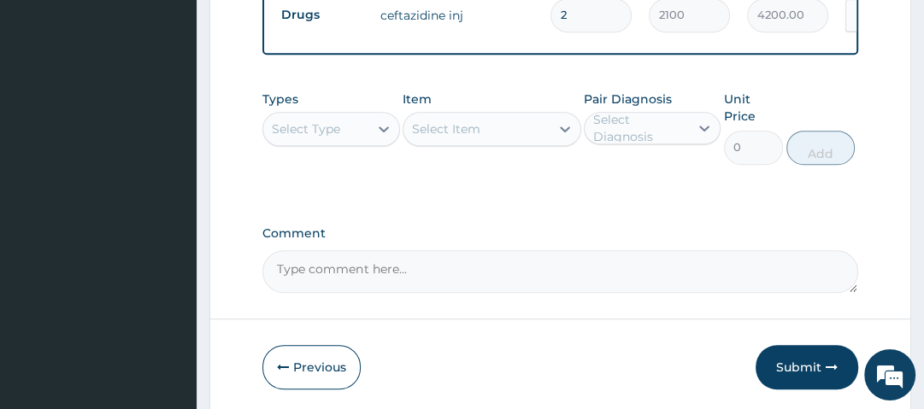
click at [749, 165] on div "Types Select Type Item Select Item Pair Diagnosis Select Diagnosis Unit Price 0…" at bounding box center [559, 140] width 595 height 116
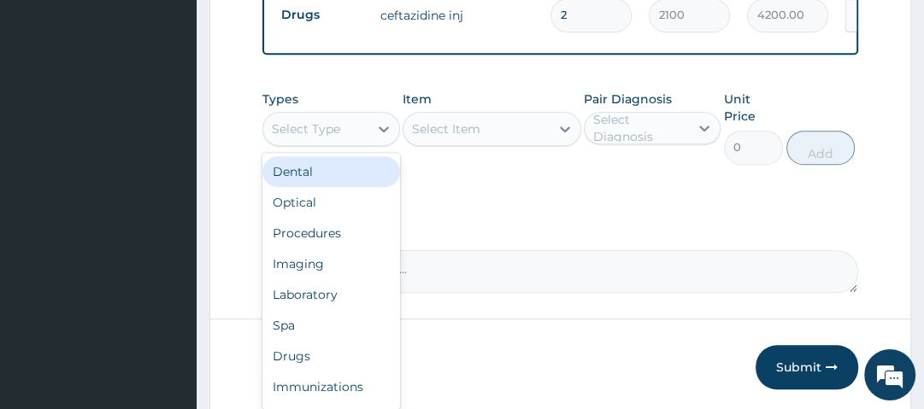
click at [330, 115] on div "Select Type" at bounding box center [315, 128] width 104 height 27
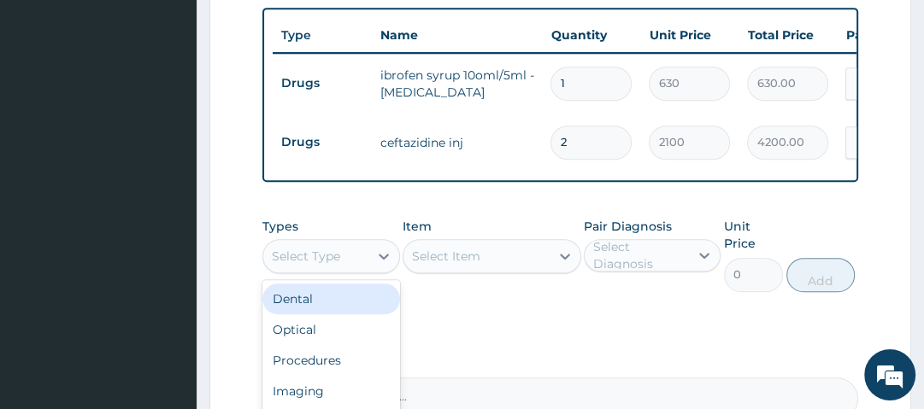
scroll to position [660, 0]
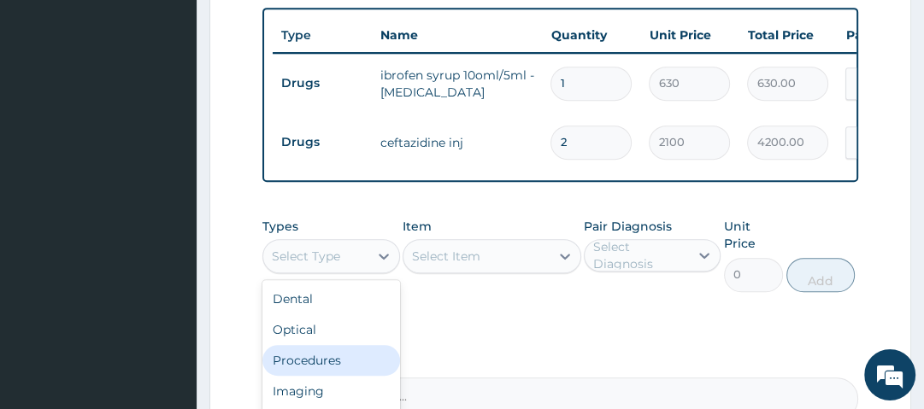
click at [315, 345] on div "Procedures" at bounding box center [330, 360] width 137 height 31
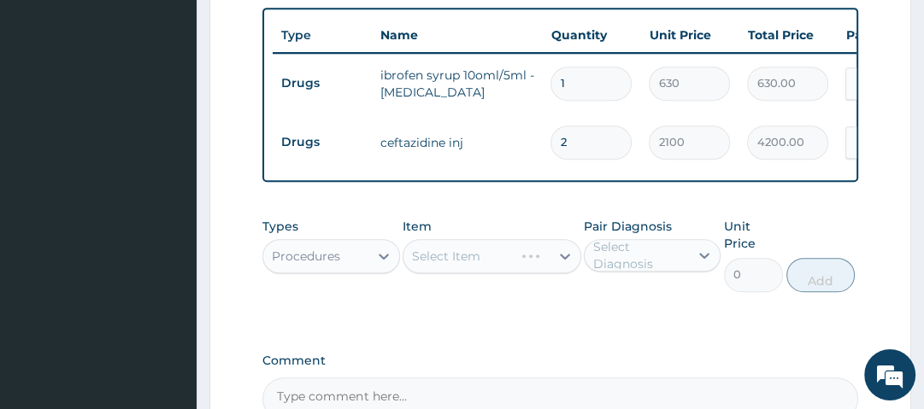
click at [503, 239] on div "Select Item" at bounding box center [492, 256] width 179 height 34
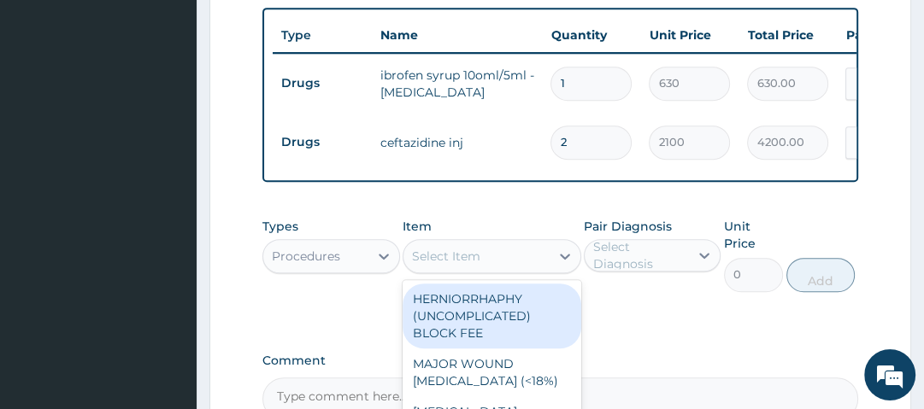
click at [503, 243] on div "Select Item" at bounding box center [476, 256] width 146 height 27
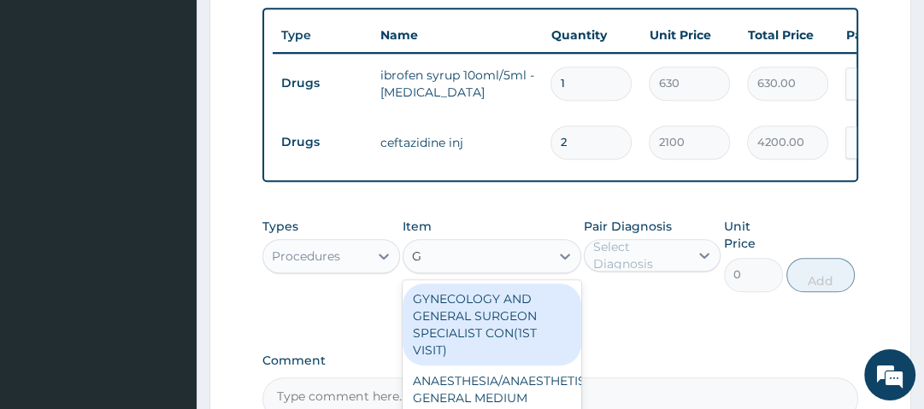
type input "GP"
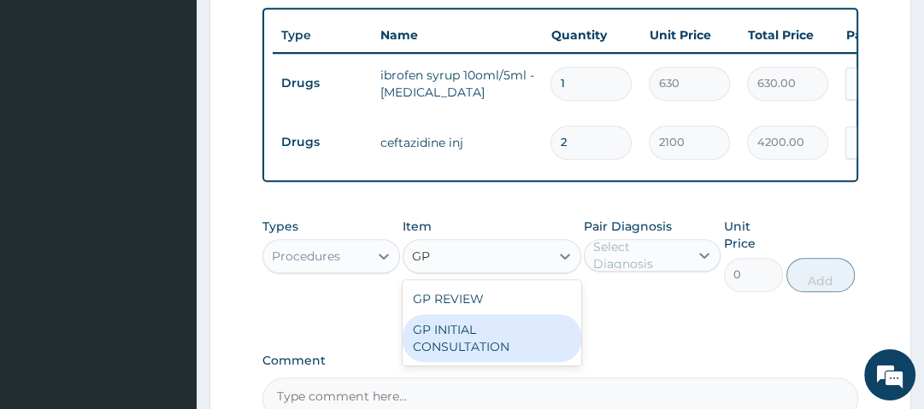
type input "2500"
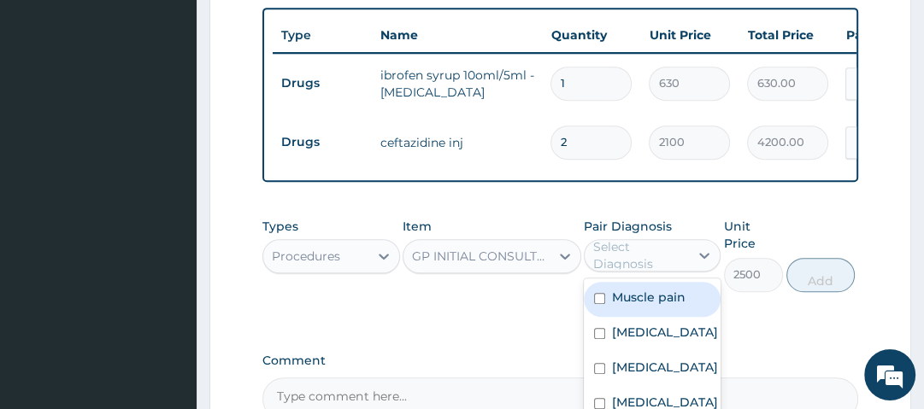
click at [652, 243] on div "Select Diagnosis" at bounding box center [640, 255] width 94 height 34
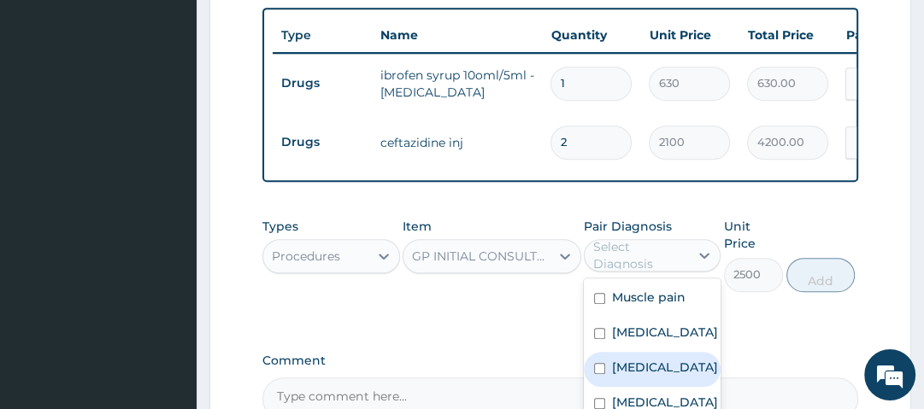
click at [679, 356] on div "Malaria" at bounding box center [652, 369] width 137 height 35
checkbox input "true"
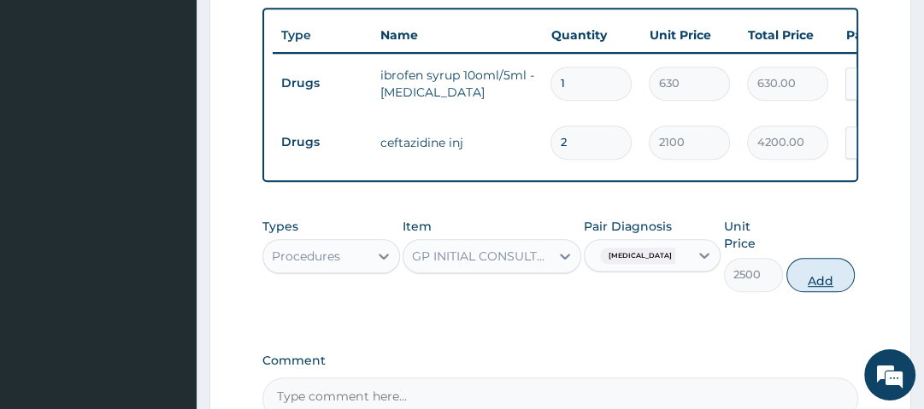
click at [818, 258] on button "Add" at bounding box center [820, 275] width 68 height 34
type input "0"
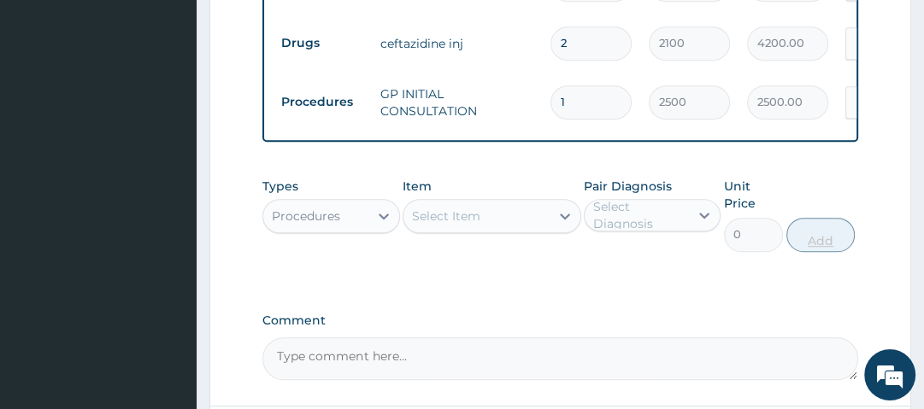
scroll to position [759, 0]
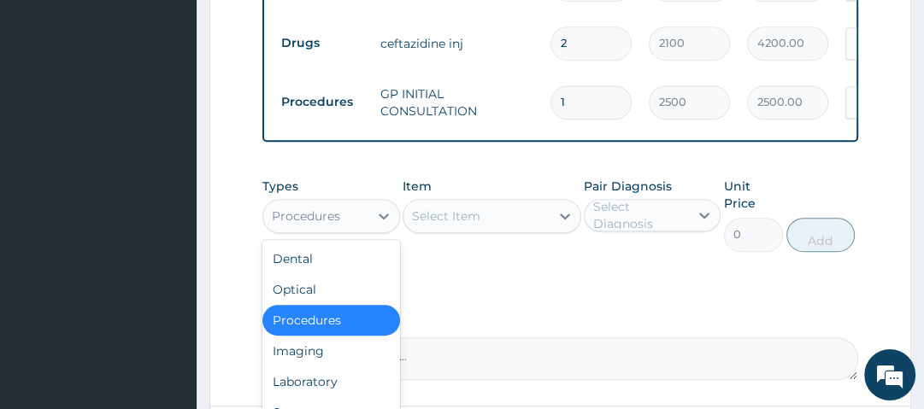
click at [325, 208] on div "Procedures" at bounding box center [306, 216] width 68 height 17
click at [318, 367] on div "Laboratory" at bounding box center [330, 382] width 137 height 31
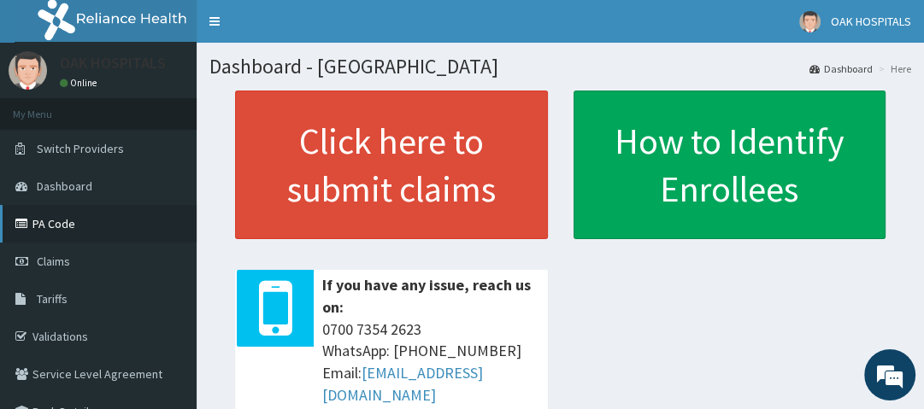
click at [104, 219] on link "PA Code" at bounding box center [98, 224] width 197 height 38
click at [104, 226] on link "PA Code" at bounding box center [98, 224] width 197 height 38
